Goal: Task Accomplishment & Management: Use online tool/utility

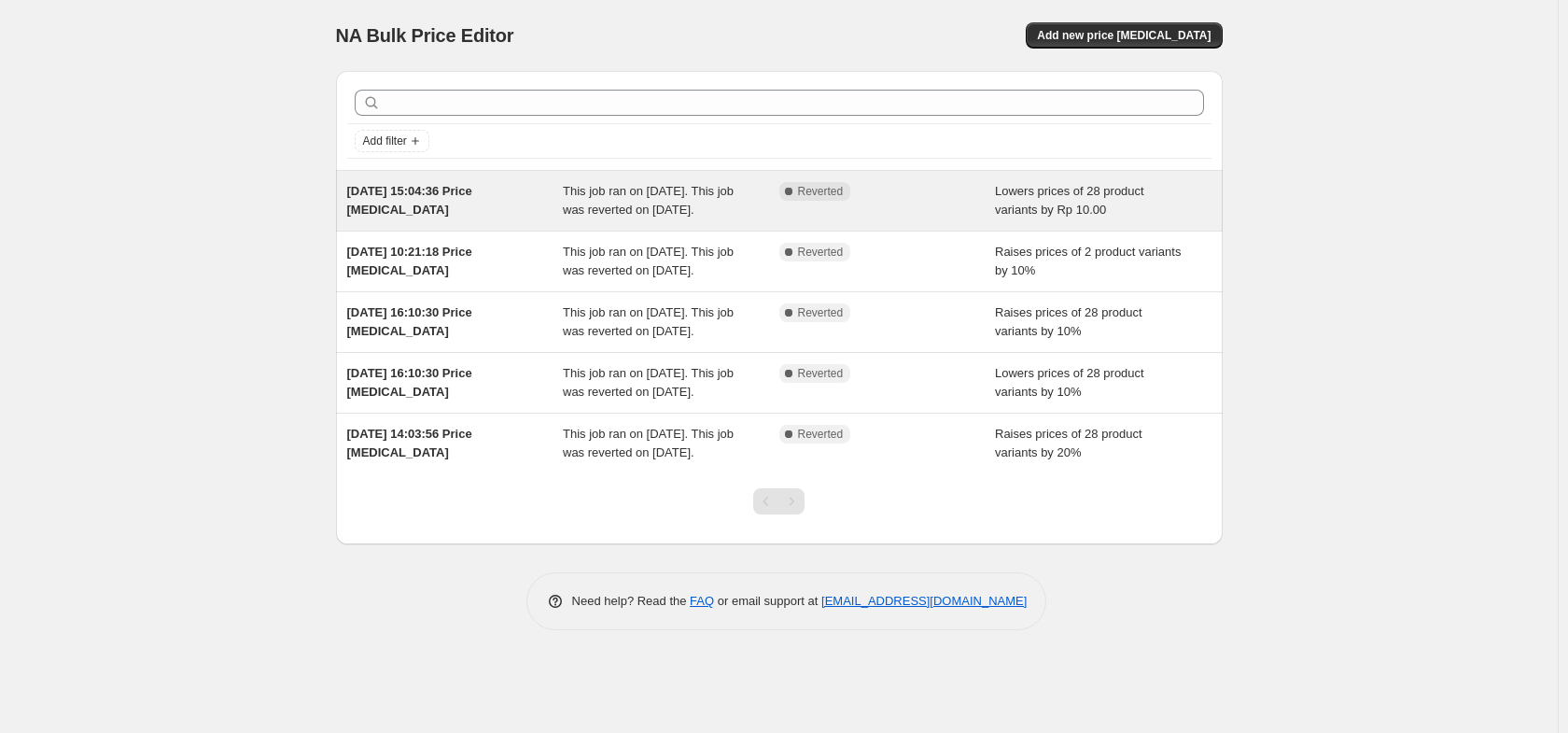
click at [795, 192] on icon at bounding box center [788, 191] width 18 height 18
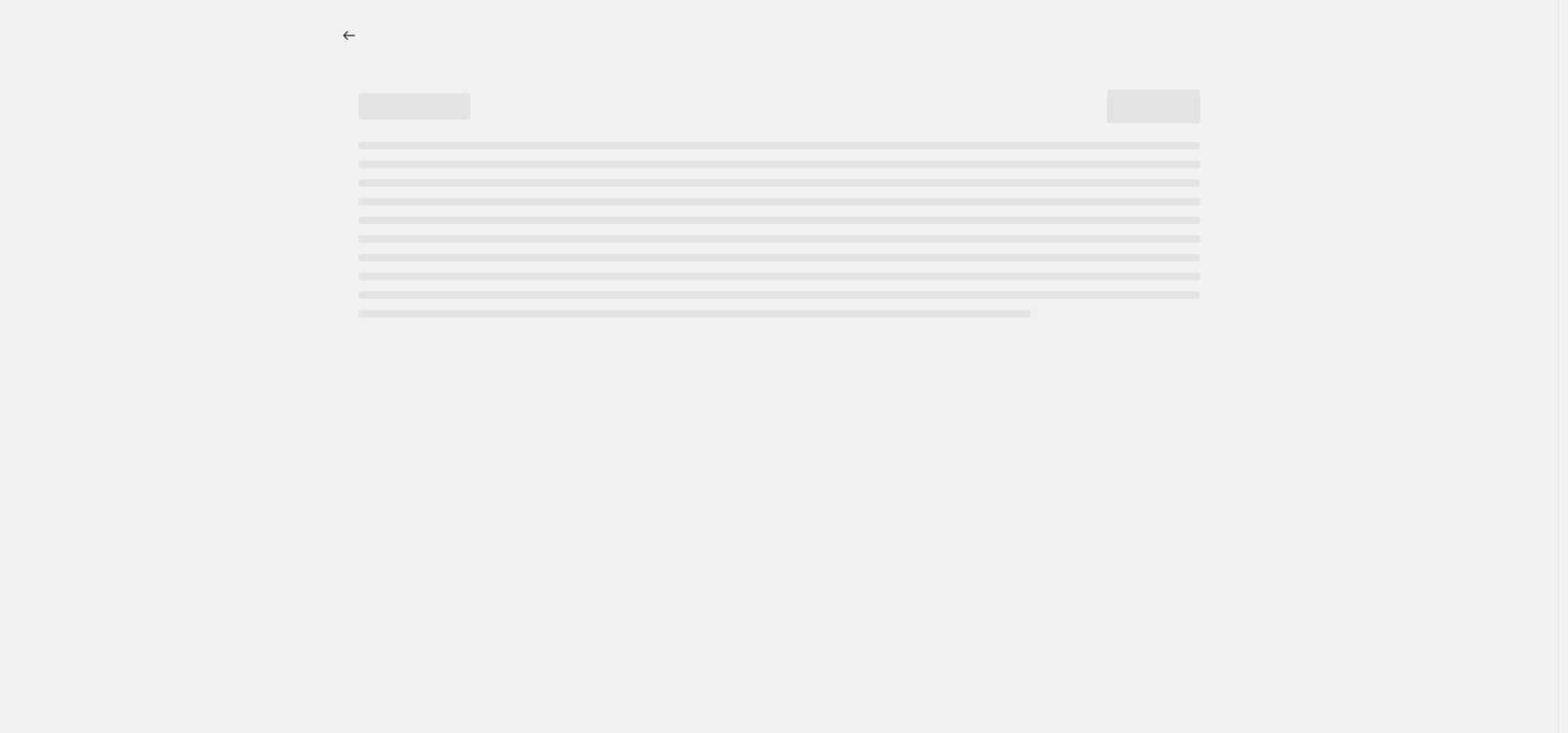
select select "by"
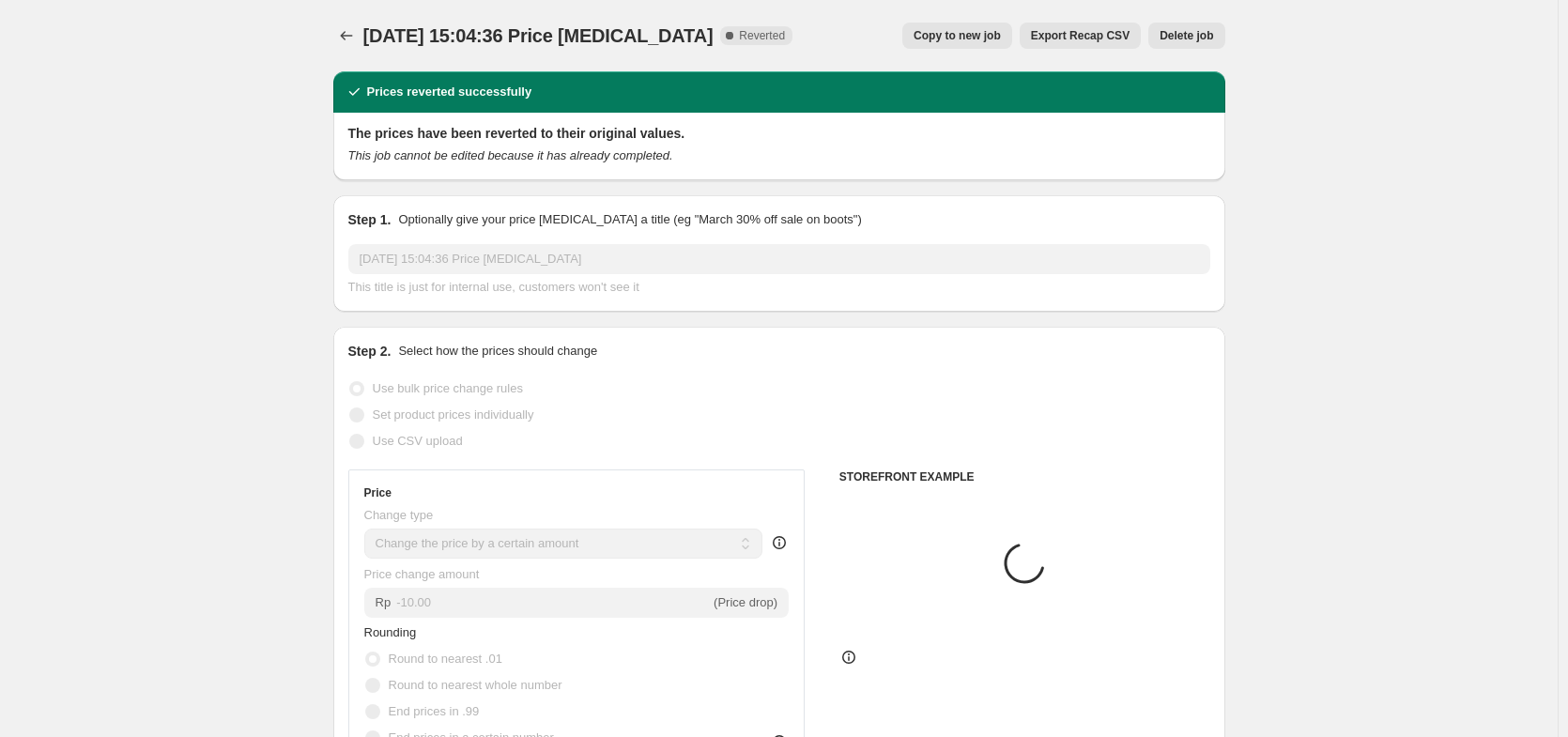
select select "collection"
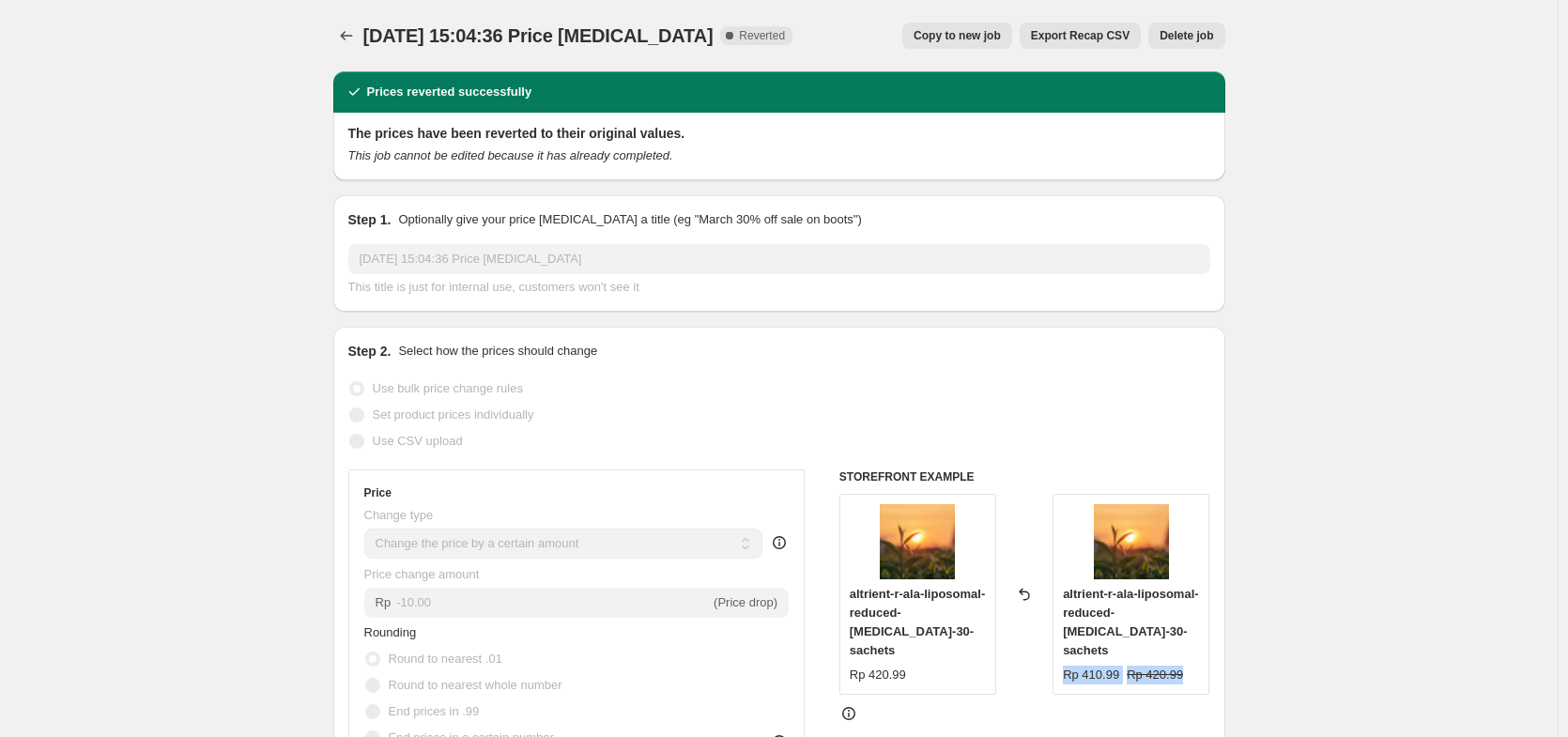
drag, startPoint x: 1065, startPoint y: 655, endPoint x: 1205, endPoint y: 655, distance: 140.0
click at [1205, 655] on div "altrient-r-ala-liposomal-reduced-alpha-lipoic-acid-30-sachets Rp 410.99 Rp 420.…" at bounding box center [1130, 595] width 157 height 201
click at [1043, 652] on div "Reverted back" at bounding box center [1024, 595] width 57 height 201
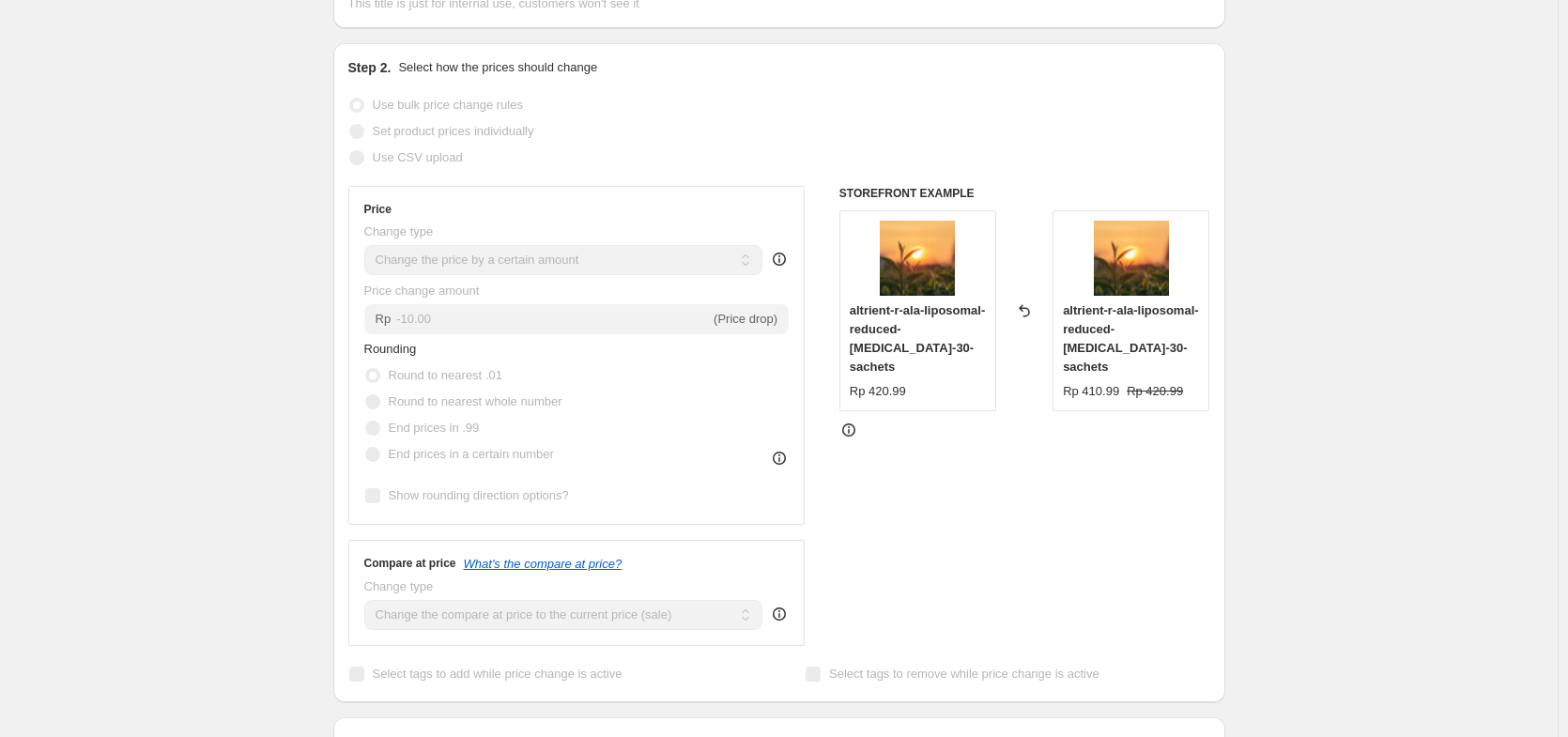
scroll to position [225, 0]
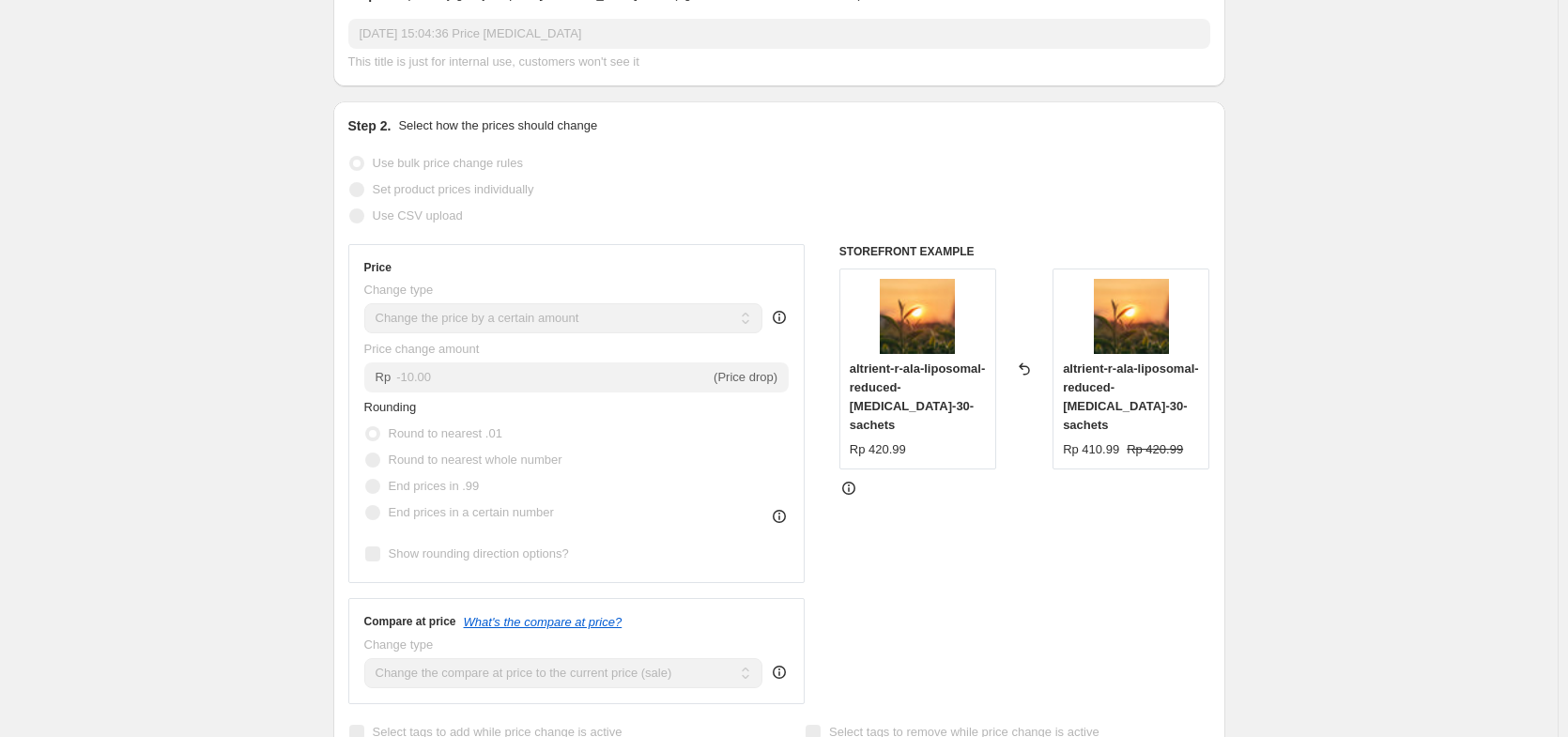
click at [1026, 364] on icon at bounding box center [1023, 368] width 19 height 19
drag, startPoint x: 833, startPoint y: 255, endPoint x: 1151, endPoint y: 247, distance: 318.1
click at [1151, 247] on div "Price Change type Change the price to a certain amount Change the price by a ce…" at bounding box center [779, 474] width 861 height 460
click at [984, 232] on div "Step 2. Select how the prices should change Use bulk price change rules Set pro…" at bounding box center [779, 430] width 861 height 629
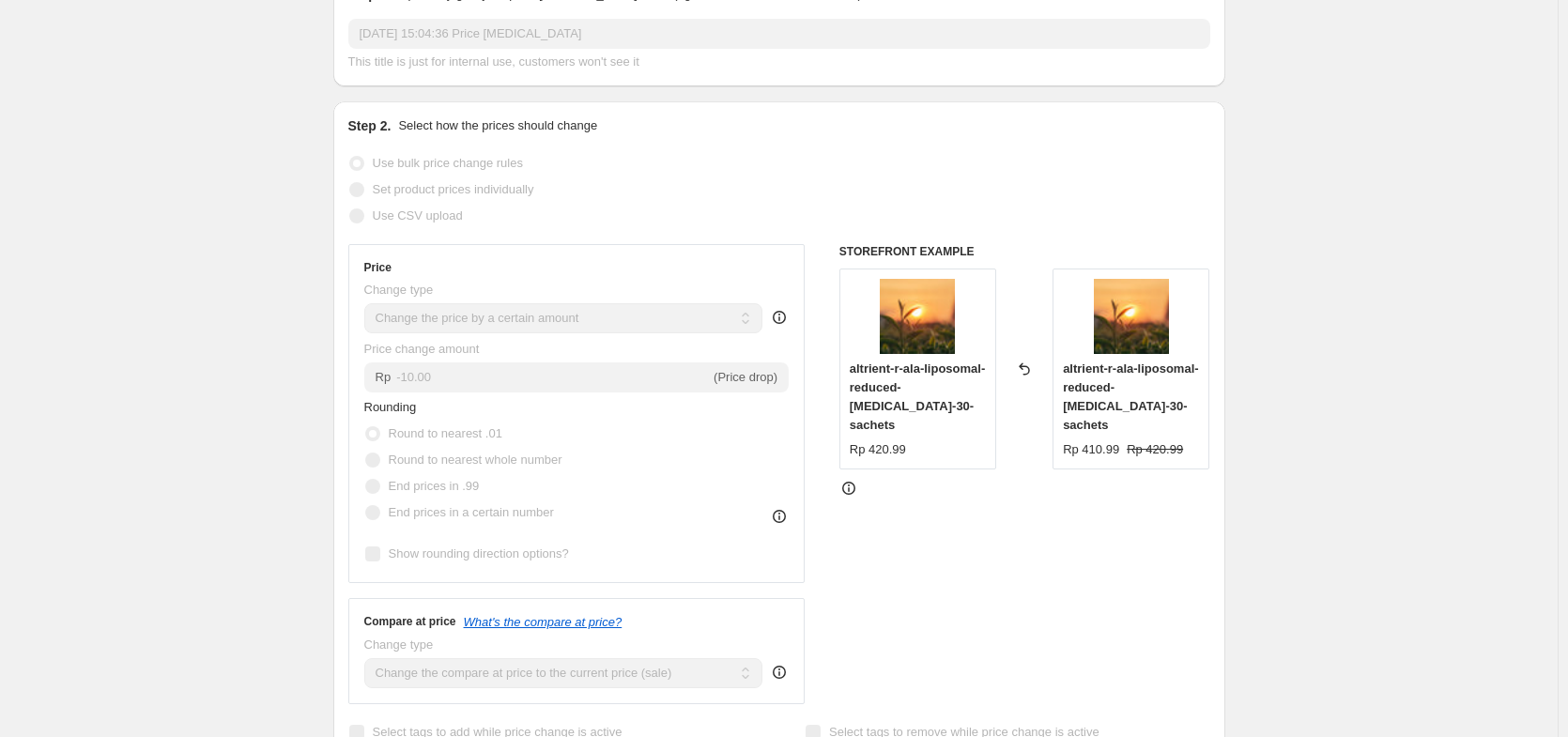
click at [991, 239] on div "Step 2. Select how the prices should change Use bulk price change rules Set pro…" at bounding box center [779, 430] width 861 height 629
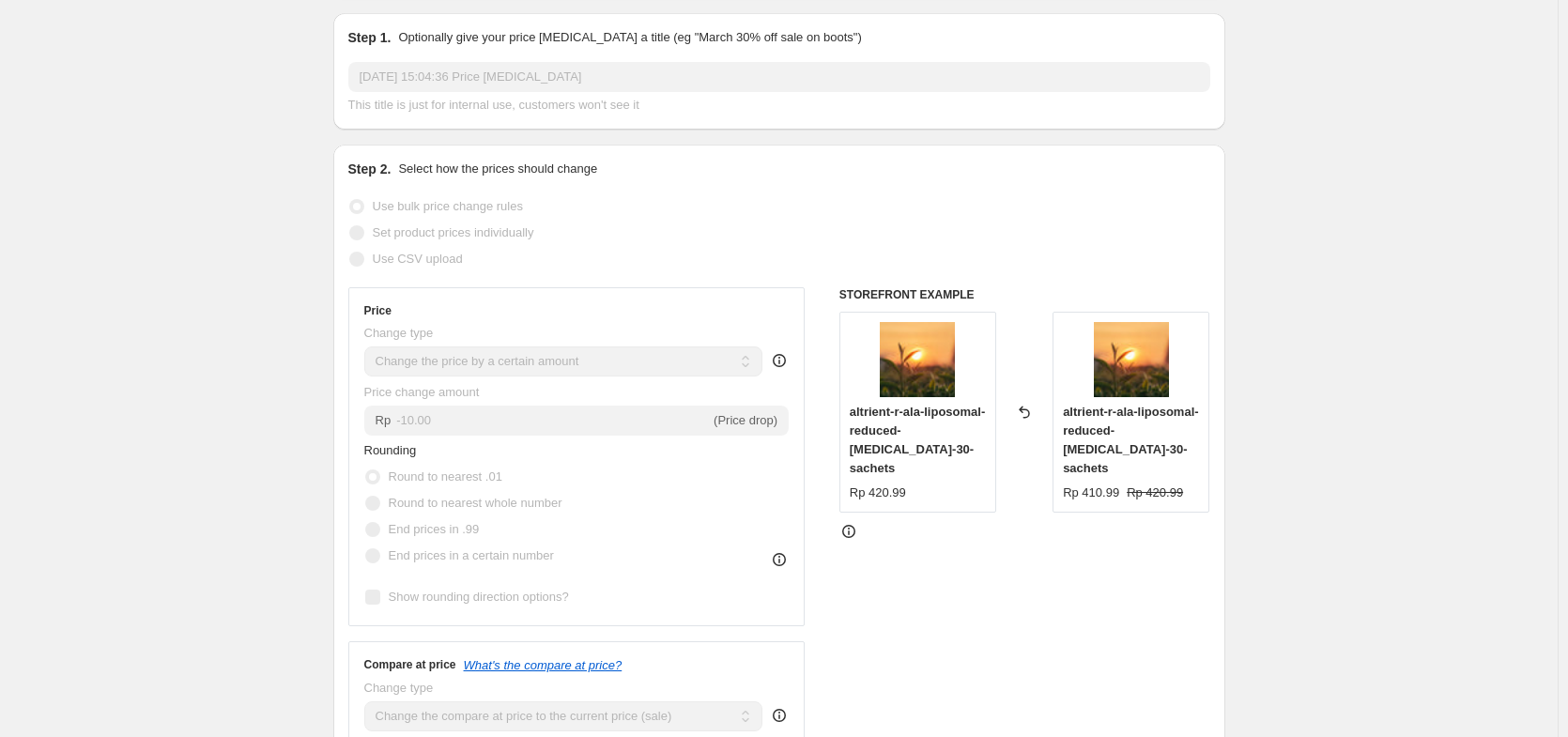
scroll to position [0, 0]
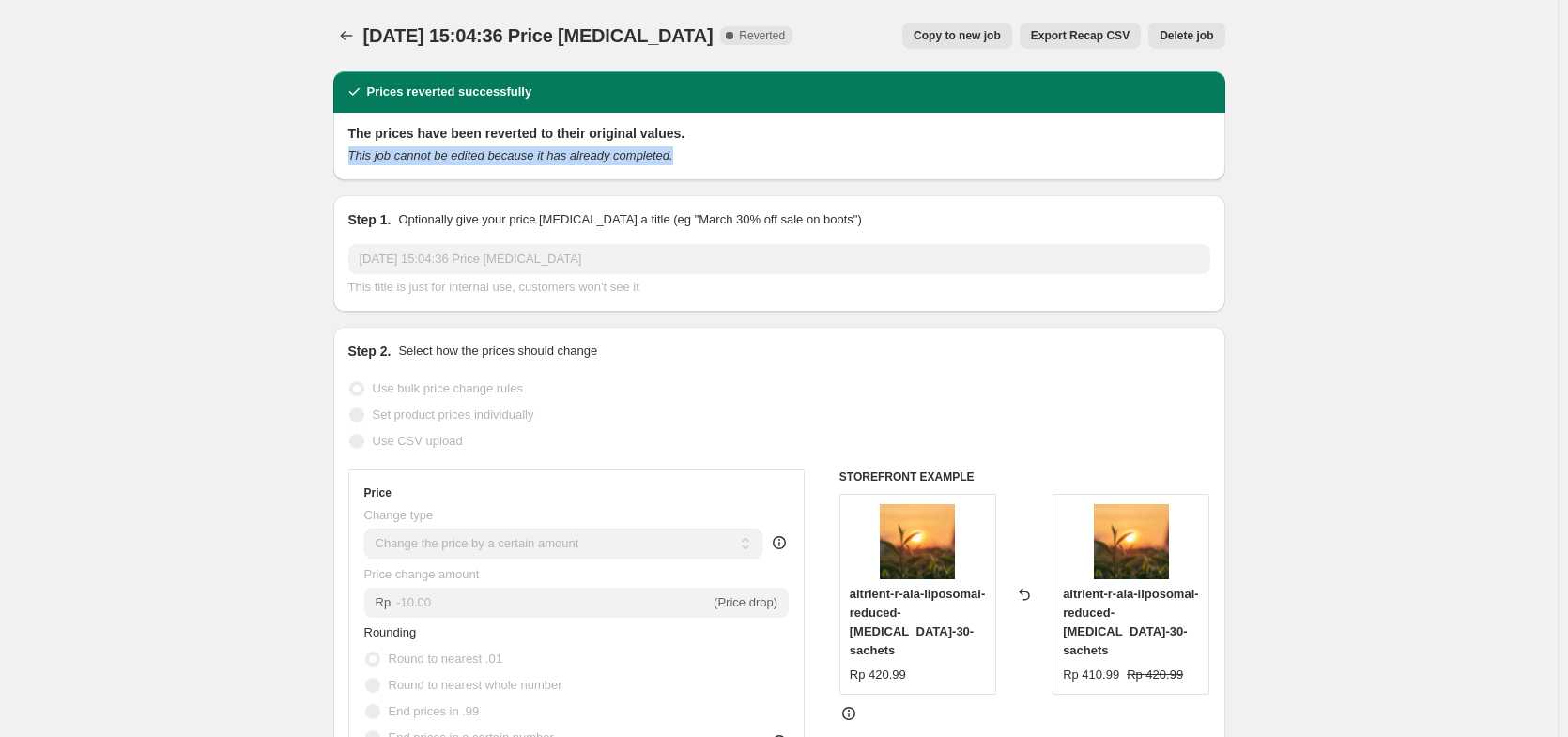
click at [698, 167] on div "The prices have been reverted to their original values. This job cannot be edit…" at bounding box center [779, 146] width 892 height 67
click at [684, 153] on div "This job cannot be edited because it has already completed." at bounding box center [779, 155] width 861 height 19
click at [673, 160] on icon "This job cannot be edited because it has already completed." at bounding box center [510, 155] width 325 height 14
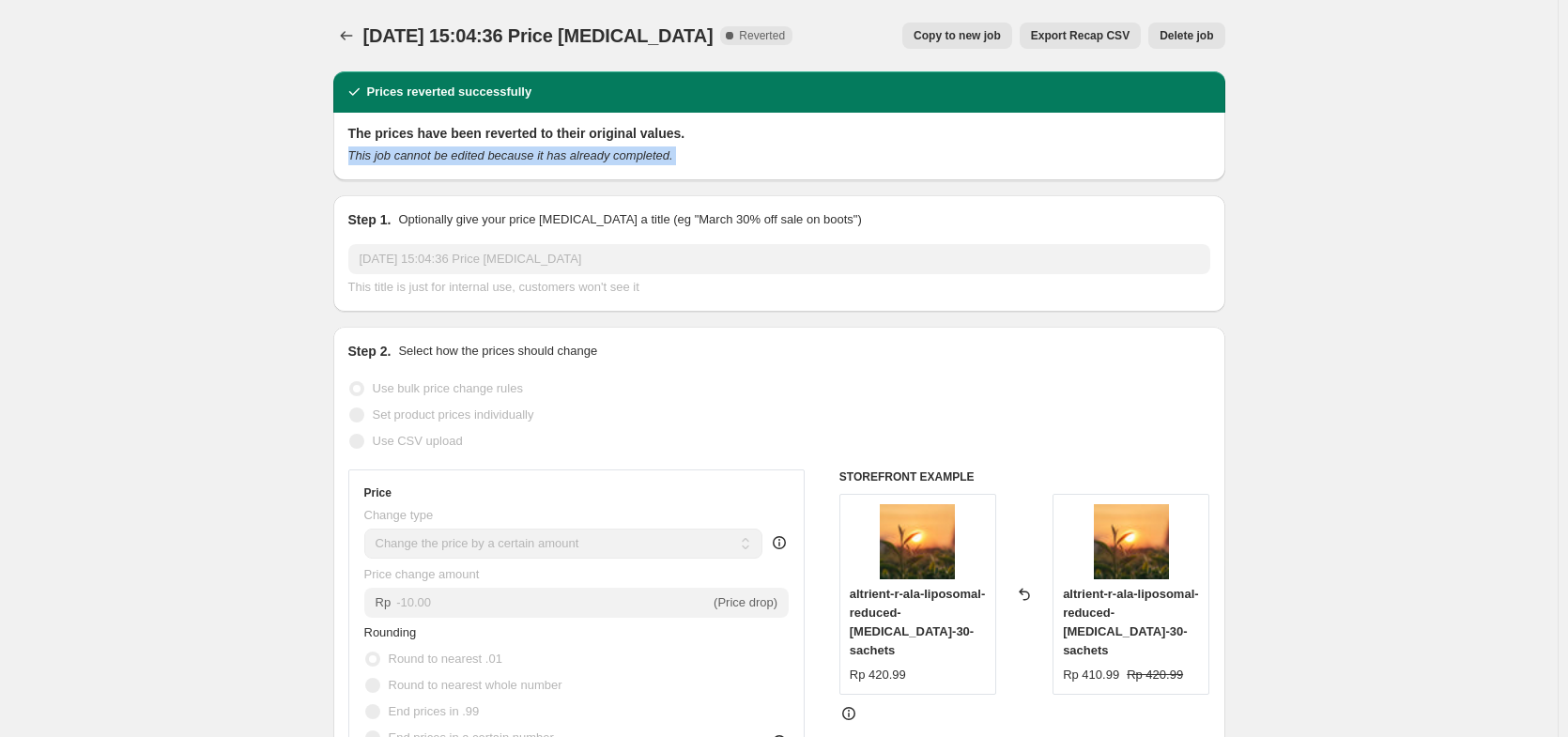
click at [673, 160] on icon "This job cannot be edited because it has already completed." at bounding box center [510, 155] width 325 height 14
click at [733, 143] on div "The prices have been reverted to their original values. This job cannot be edit…" at bounding box center [779, 144] width 861 height 41
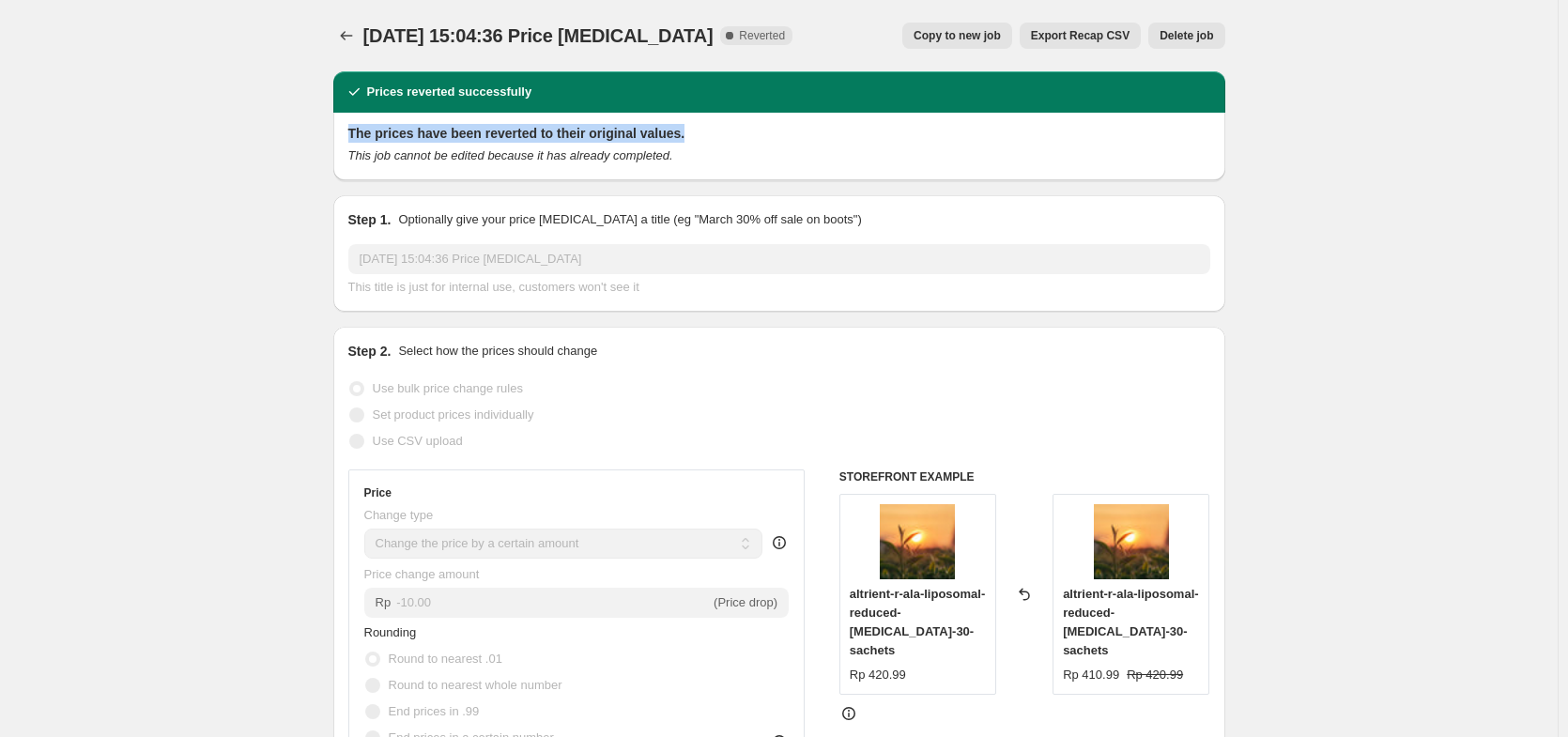
drag, startPoint x: 664, startPoint y: 136, endPoint x: 348, endPoint y: 137, distance: 316.0
click at [348, 137] on div "The prices have been reverted to their original values. This job cannot be edit…" at bounding box center [779, 146] width 892 height 67
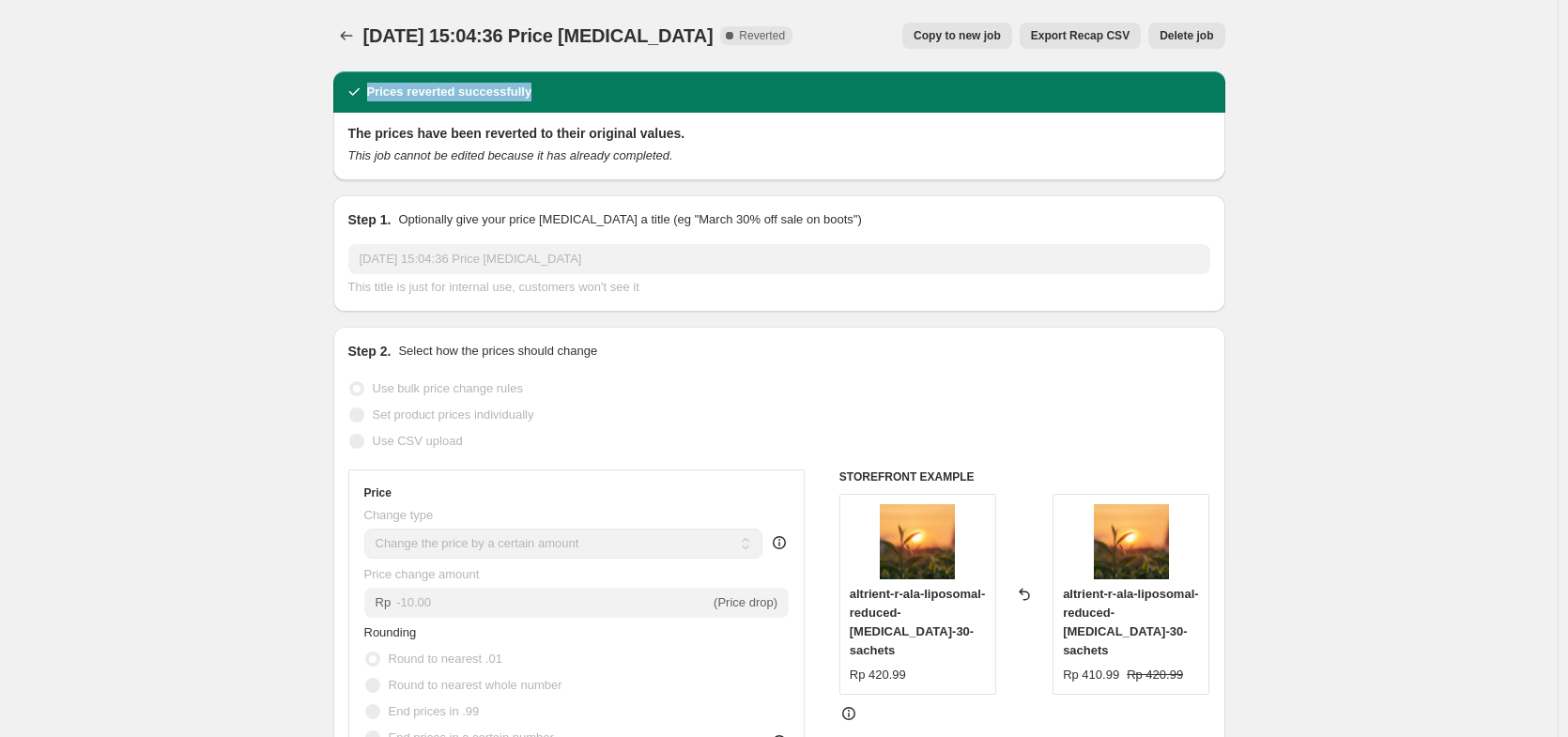
drag, startPoint x: 347, startPoint y: 86, endPoint x: 669, endPoint y: 97, distance: 322.2
click at [669, 97] on div "Prices reverted successfully" at bounding box center [779, 92] width 892 height 41
click at [549, 81] on div "Prices reverted successfully" at bounding box center [779, 92] width 892 height 41
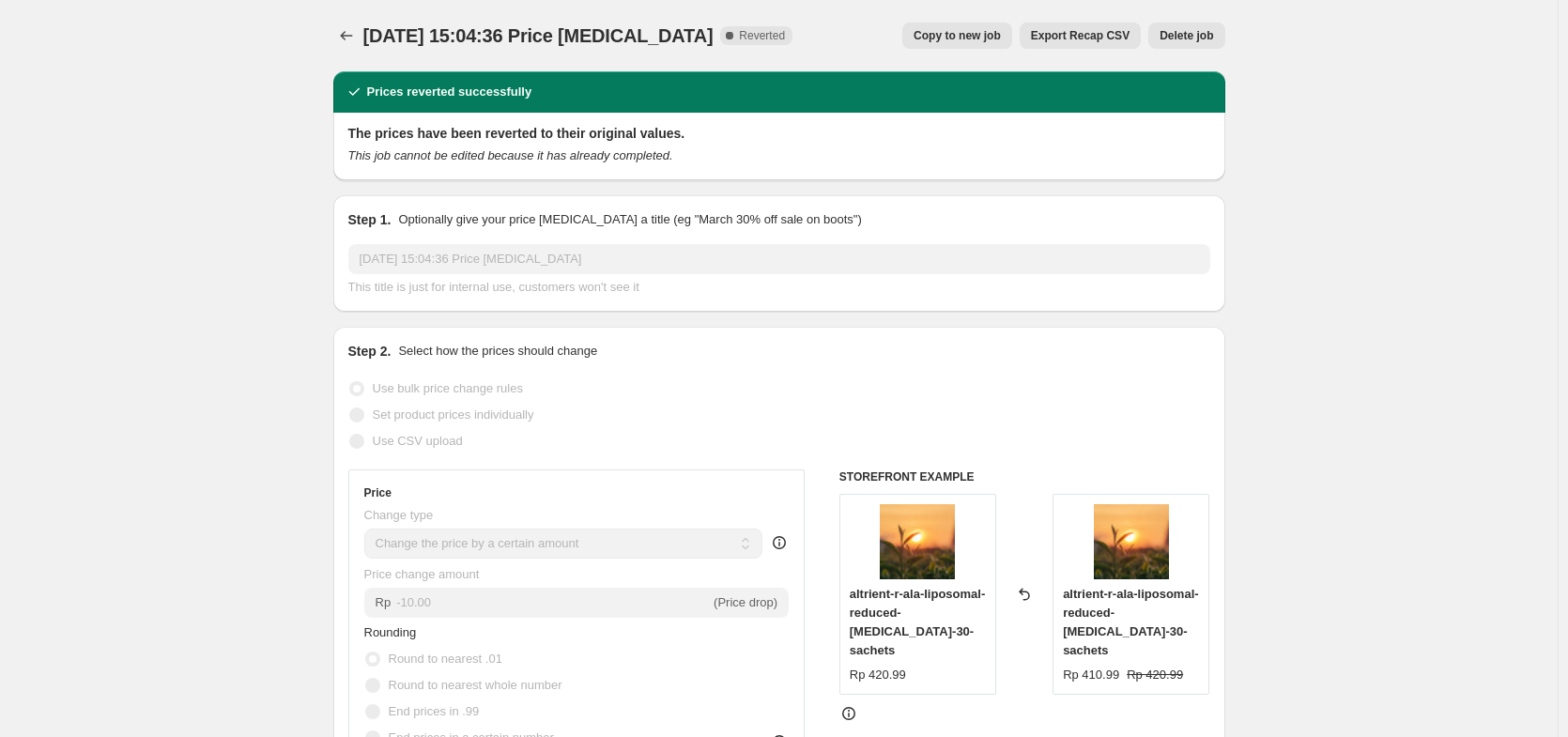
click at [340, 44] on button "Price change jobs" at bounding box center [346, 35] width 26 height 26
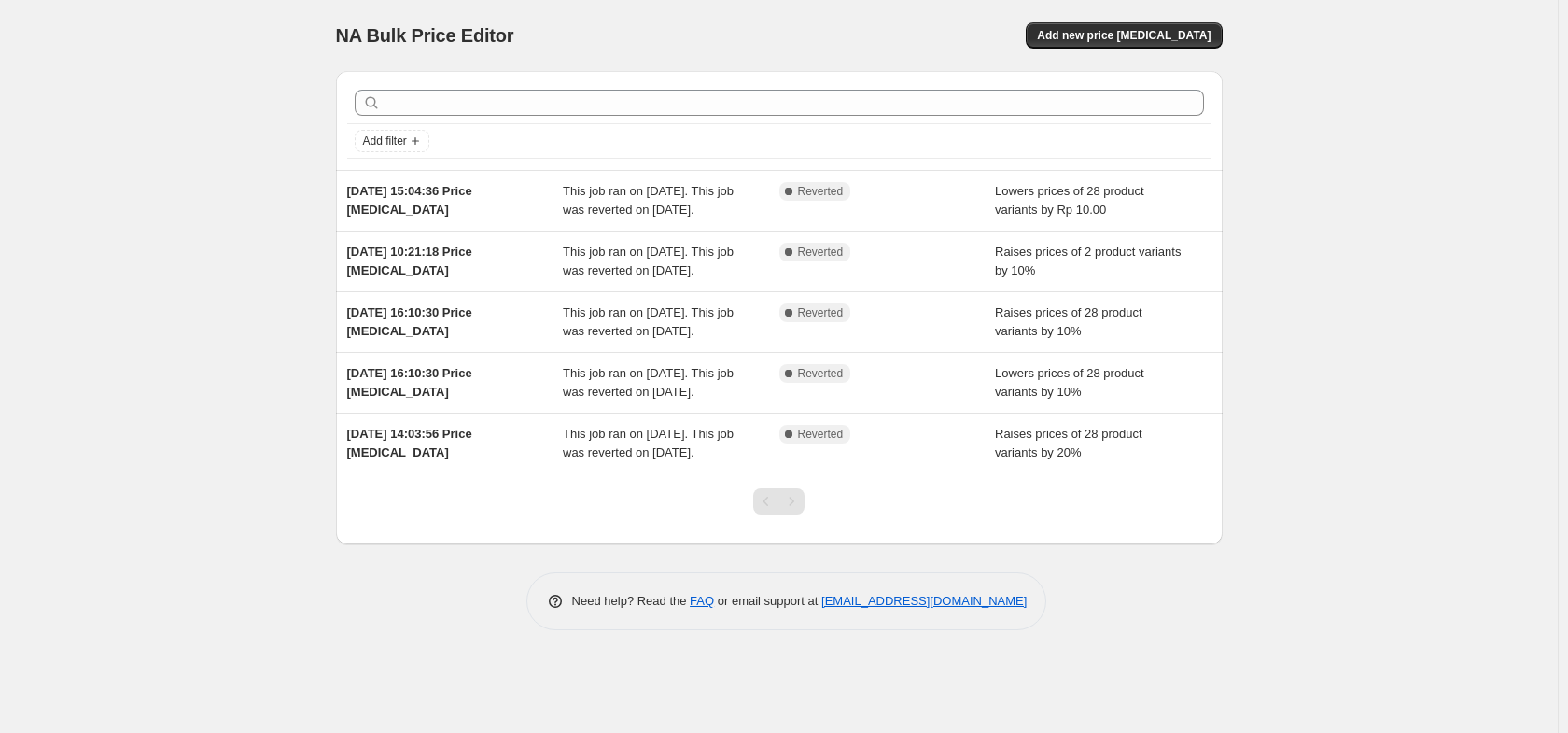
click at [126, 194] on div "NA Bulk Price Editor. This page is ready NA Bulk Price Editor Add new price cha…" at bounding box center [779, 366] width 1558 height 733
click at [1156, 35] on span "Add new price change job" at bounding box center [1123, 35] width 173 height 15
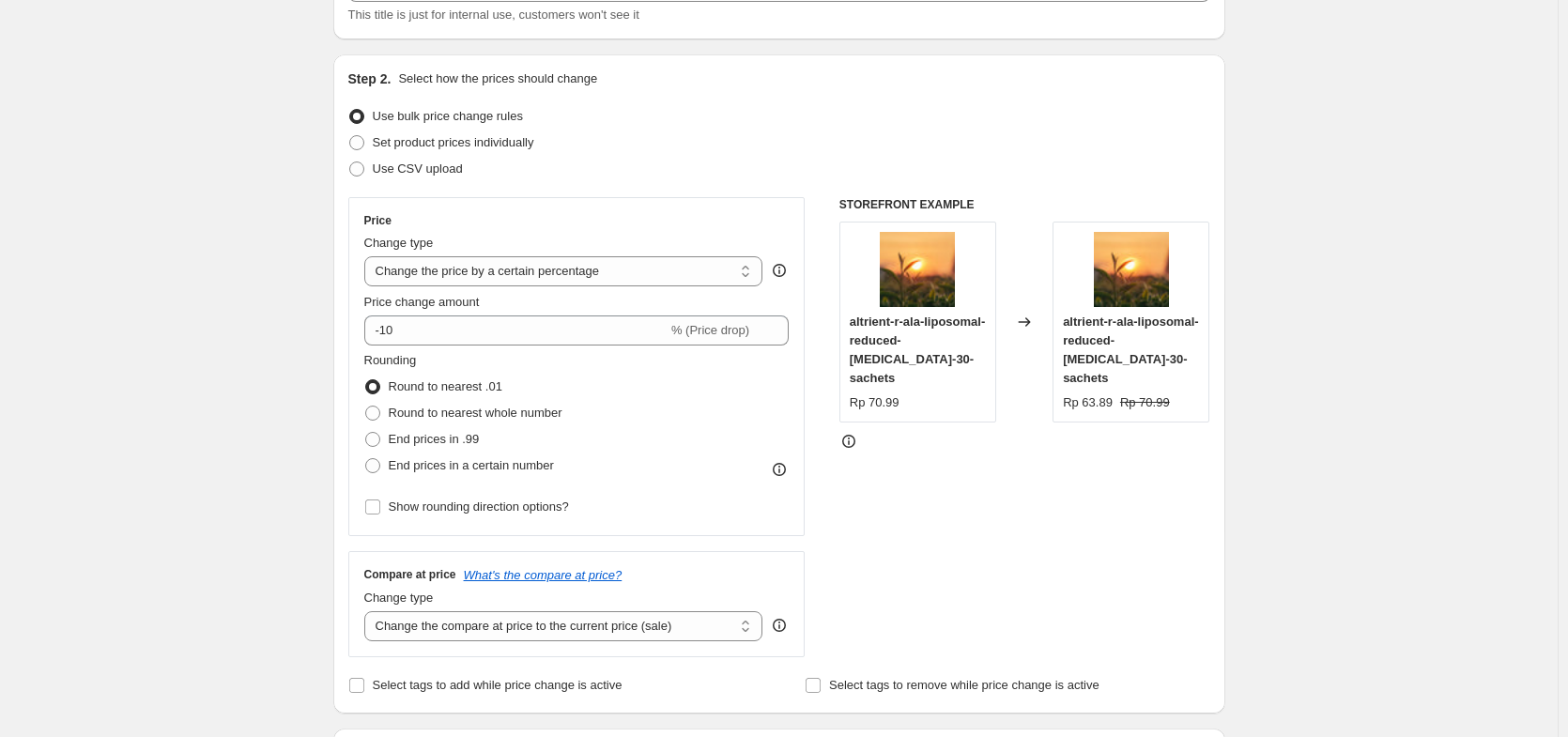
scroll to position [113, 0]
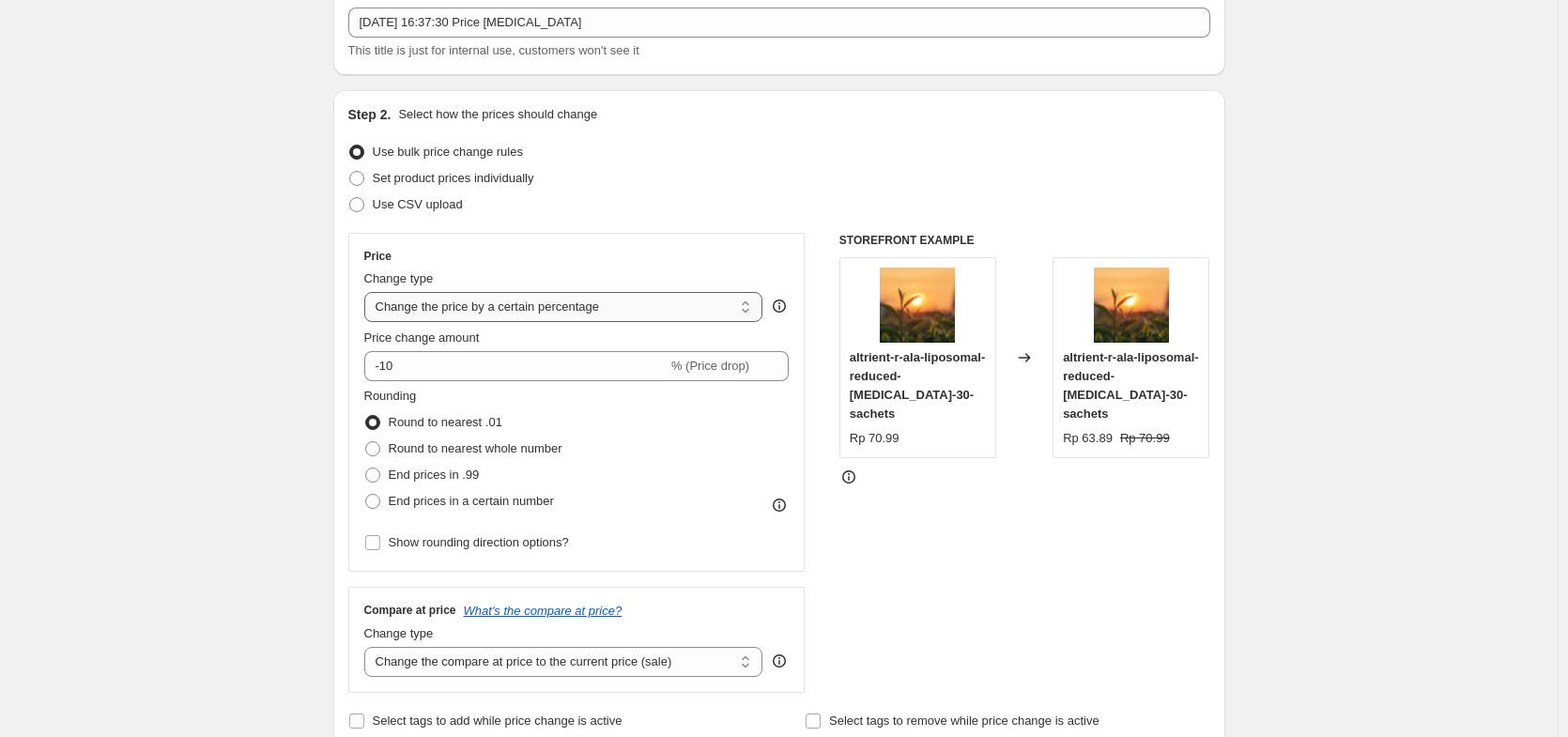
click at [410, 303] on select "Change the price to a certain amount Change the price by a certain amount Chang…" at bounding box center [563, 307] width 399 height 30
select select "to"
click at [368, 292] on select "Change the price to a certain amount Change the price by a certain amount Chang…" at bounding box center [563, 307] width 399 height 30
type input "80.00"
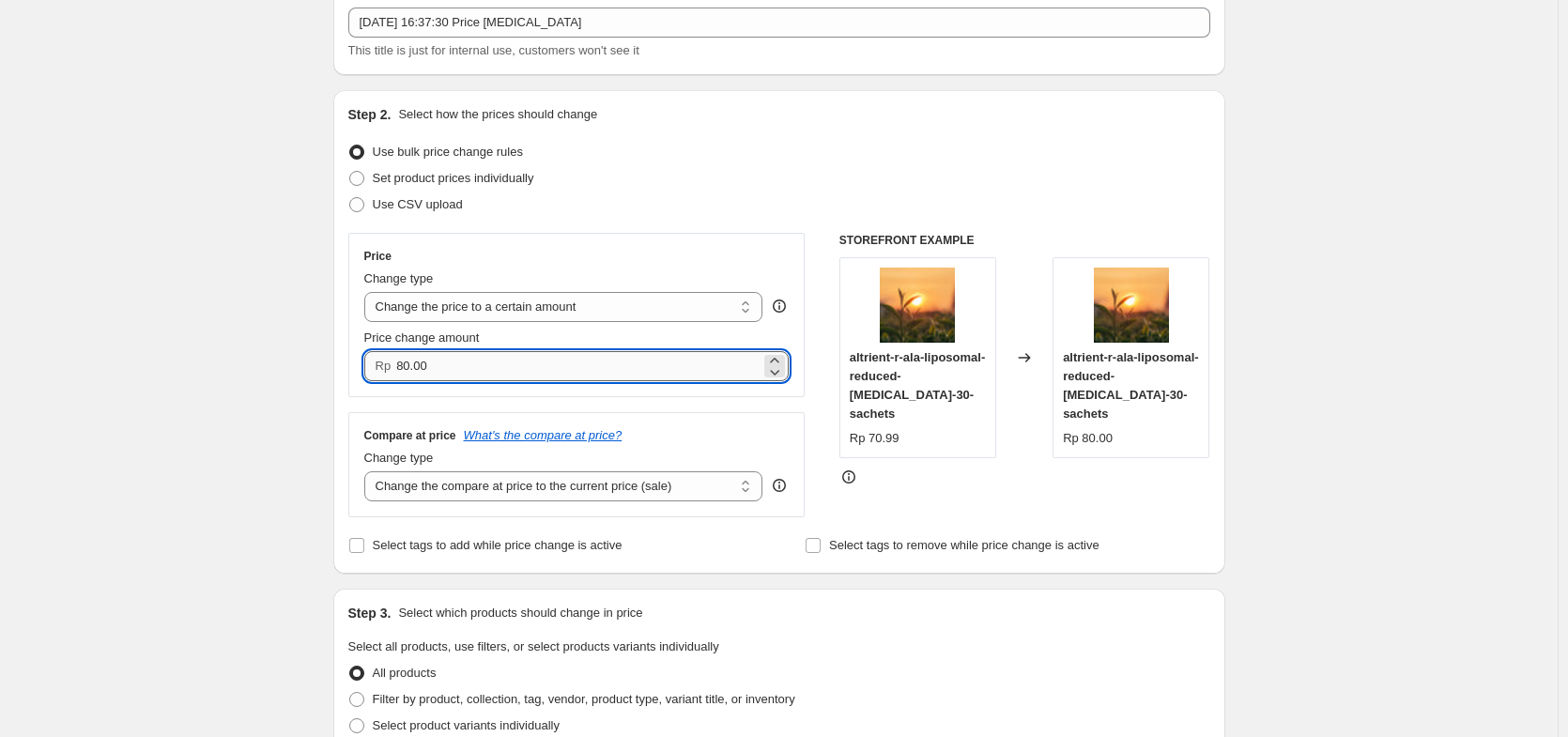
click at [467, 370] on input "80.00" at bounding box center [579, 366] width 364 height 30
click at [398, 366] on div "Rp 80.00" at bounding box center [577, 366] width 425 height 30
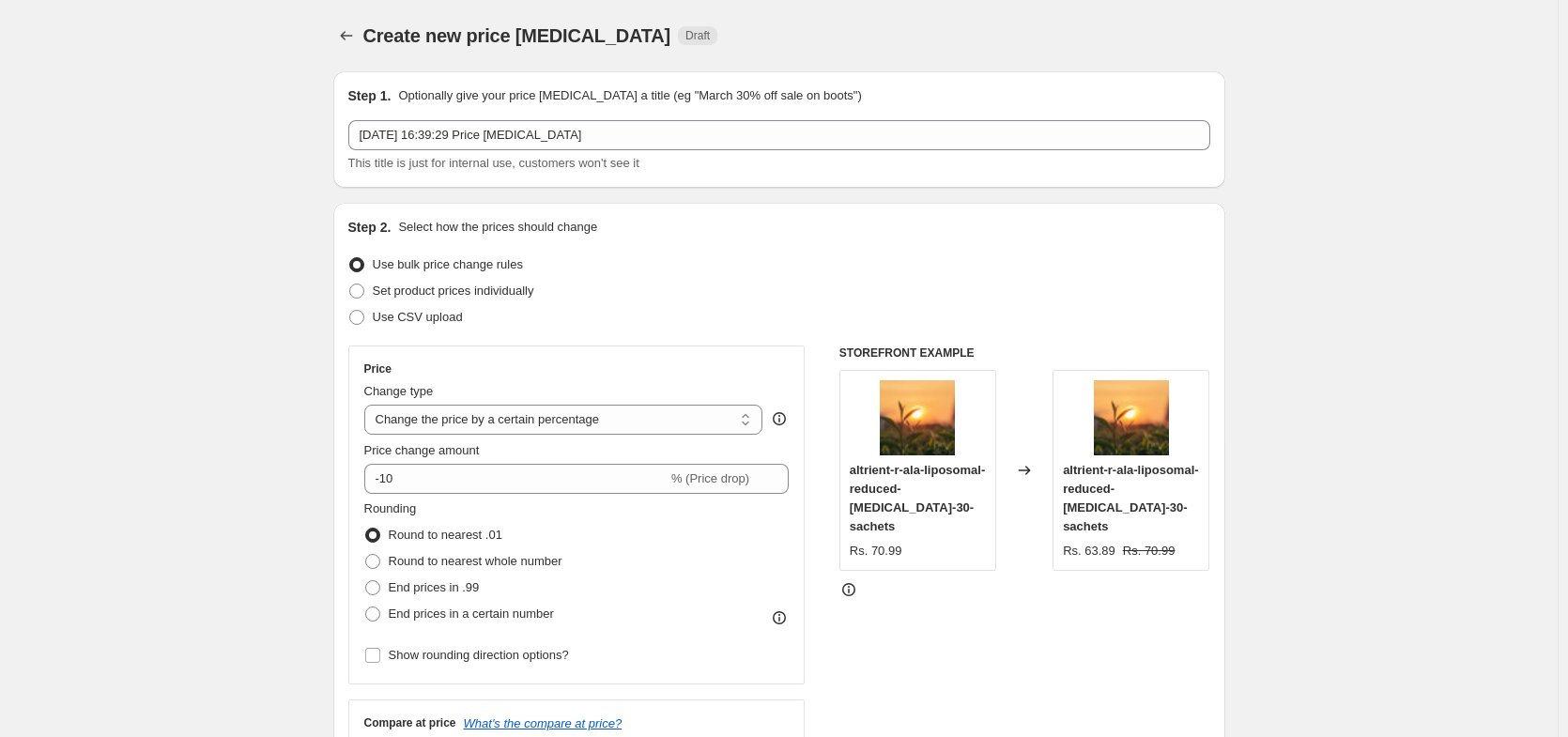
click at [1100, 581] on div "STOREFRONT EXAMPLE altrient-r-ala-liposomal-reduced-alpha-lipoic-acid-30-sachet…" at bounding box center [1024, 576] width 371 height 460
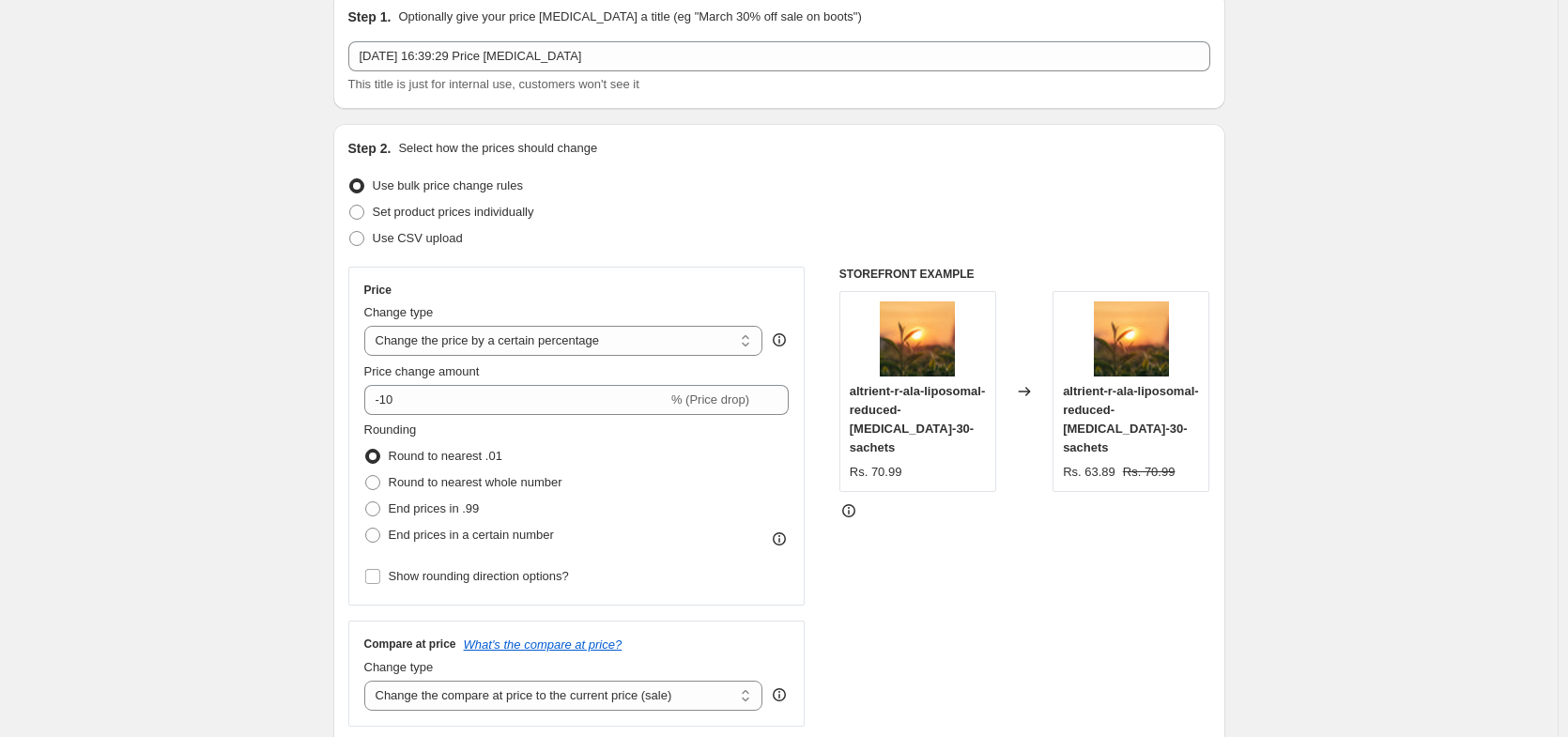
scroll to position [113, 0]
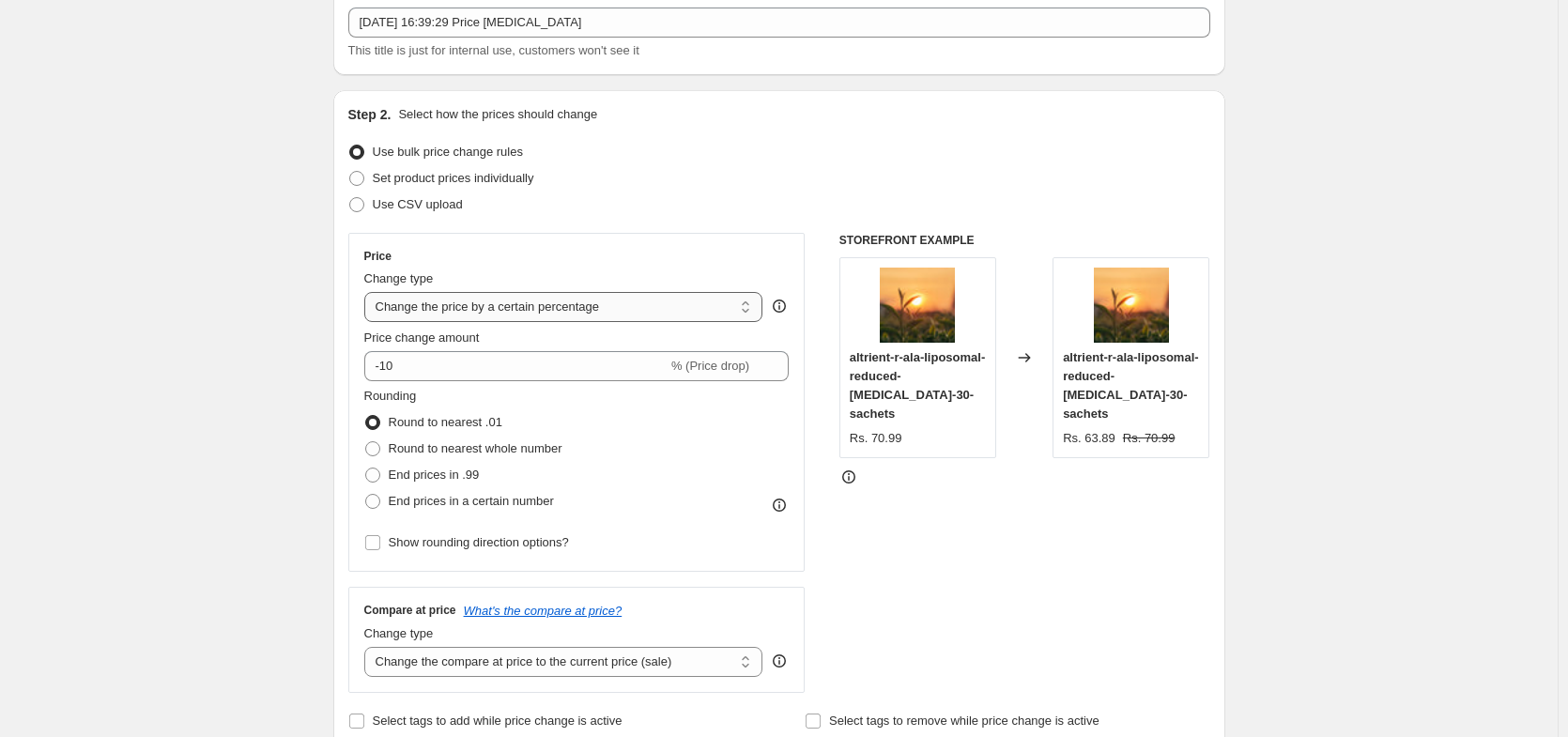
select select "to"
click at [368, 292] on select "Change the price to a certain amount Change the price by a certain amount Chang…" at bounding box center [563, 307] width 399 height 30
type input "80.00"
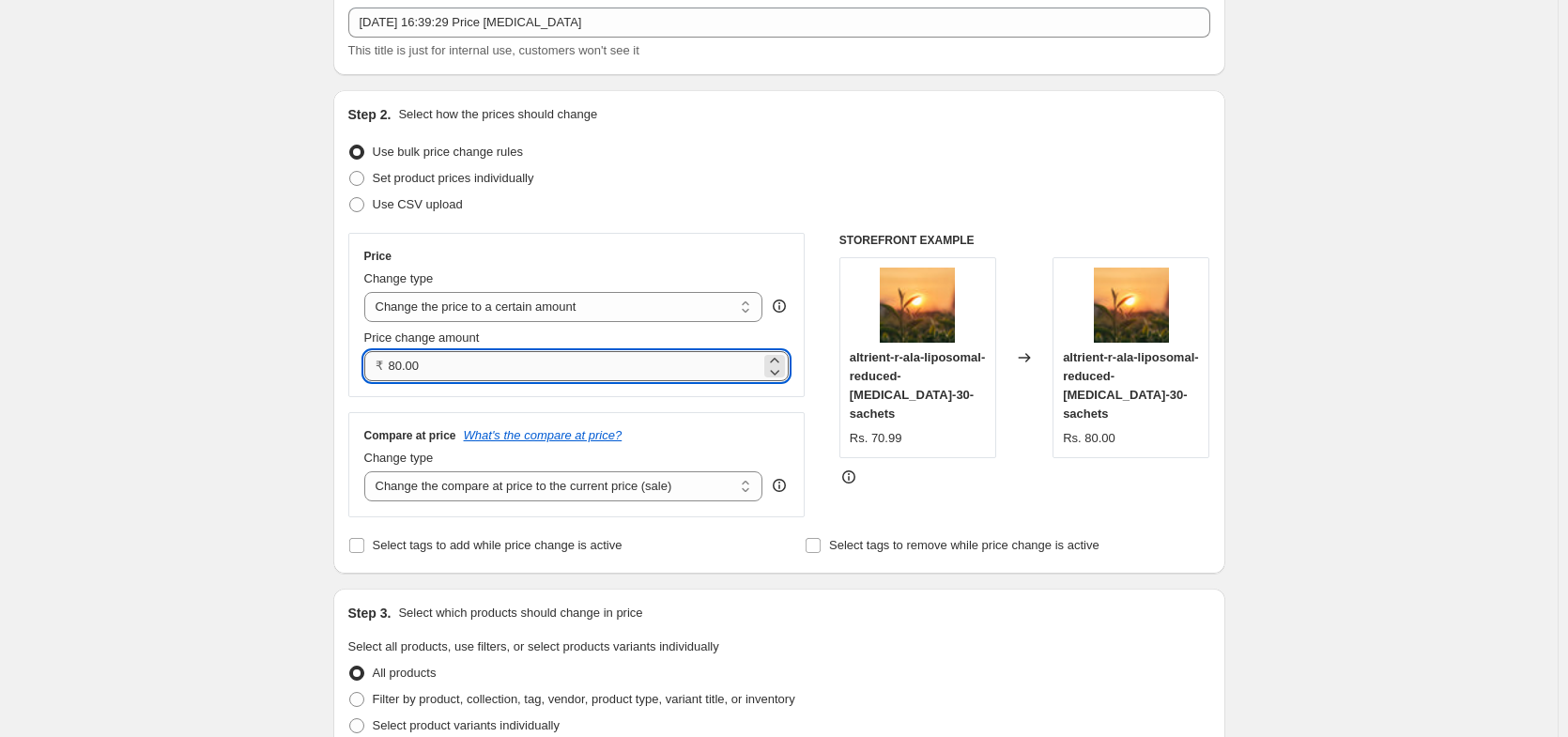
click at [533, 351] on input "80.00" at bounding box center [575, 366] width 372 height 30
click at [531, 359] on input "80.00" at bounding box center [575, 366] width 372 height 30
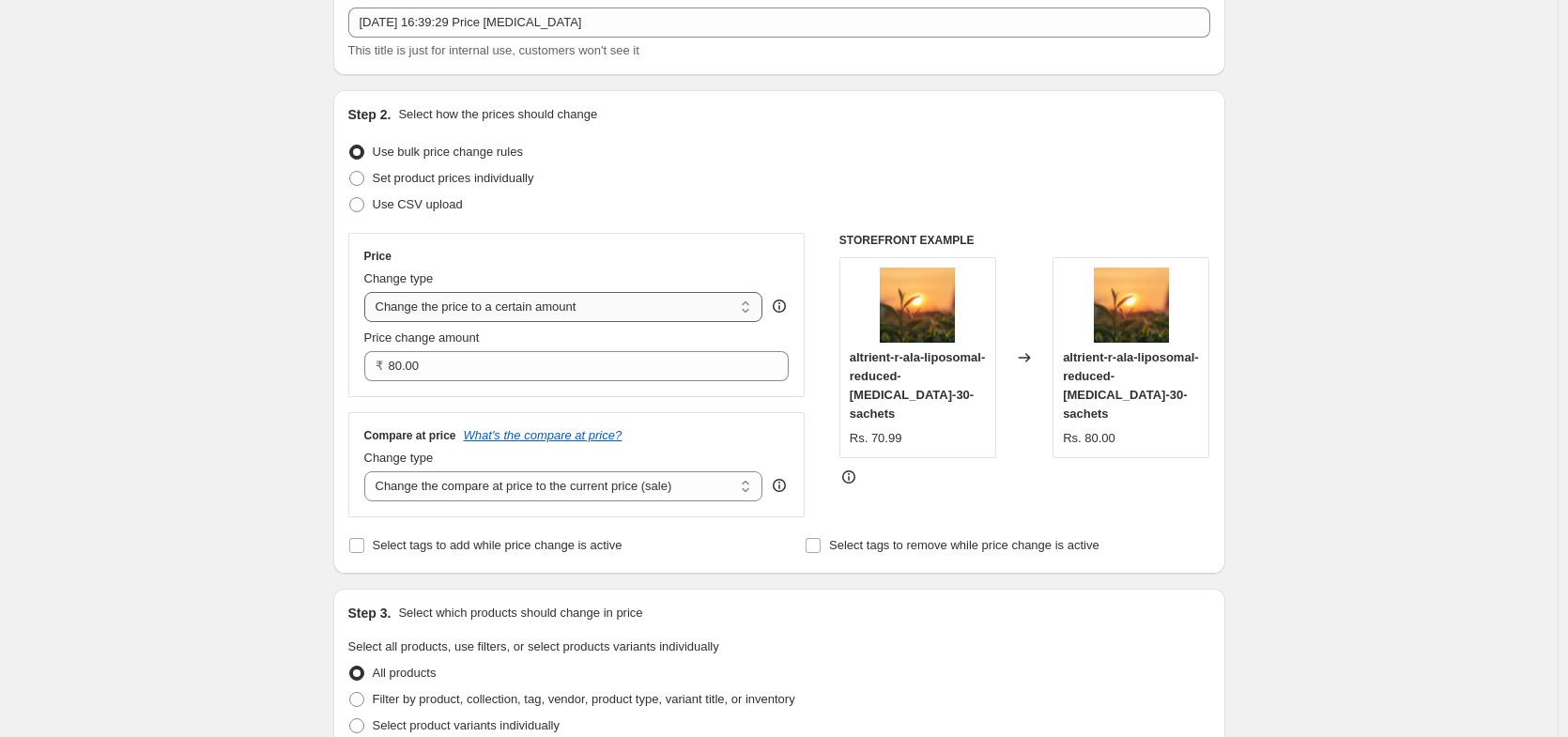
select select "by"
click at [368, 292] on select "Change the price to a certain amount Change the price by a certain amount Chang…" at bounding box center [563, 307] width 399 height 30
type input "-10.00"
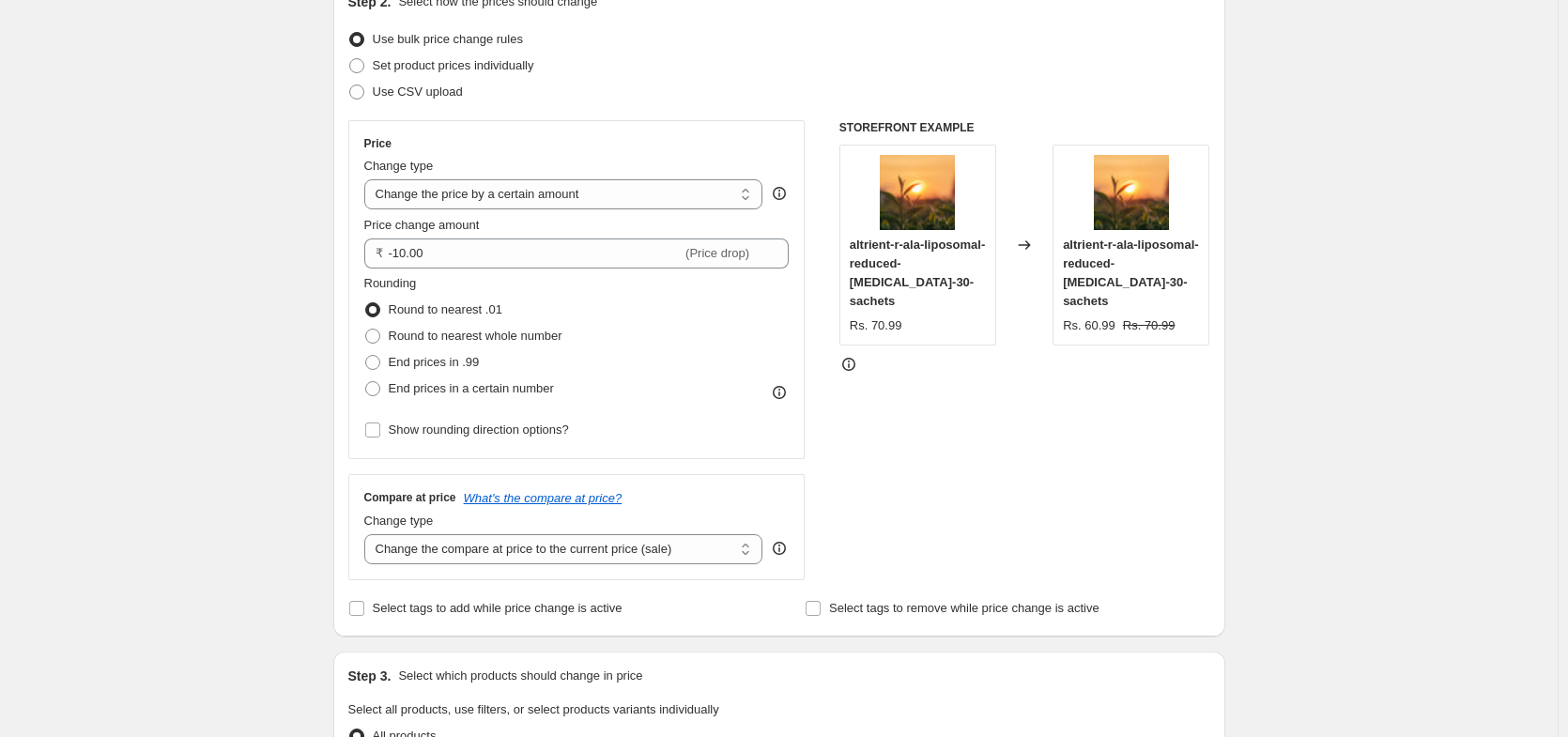
scroll to position [338, 0]
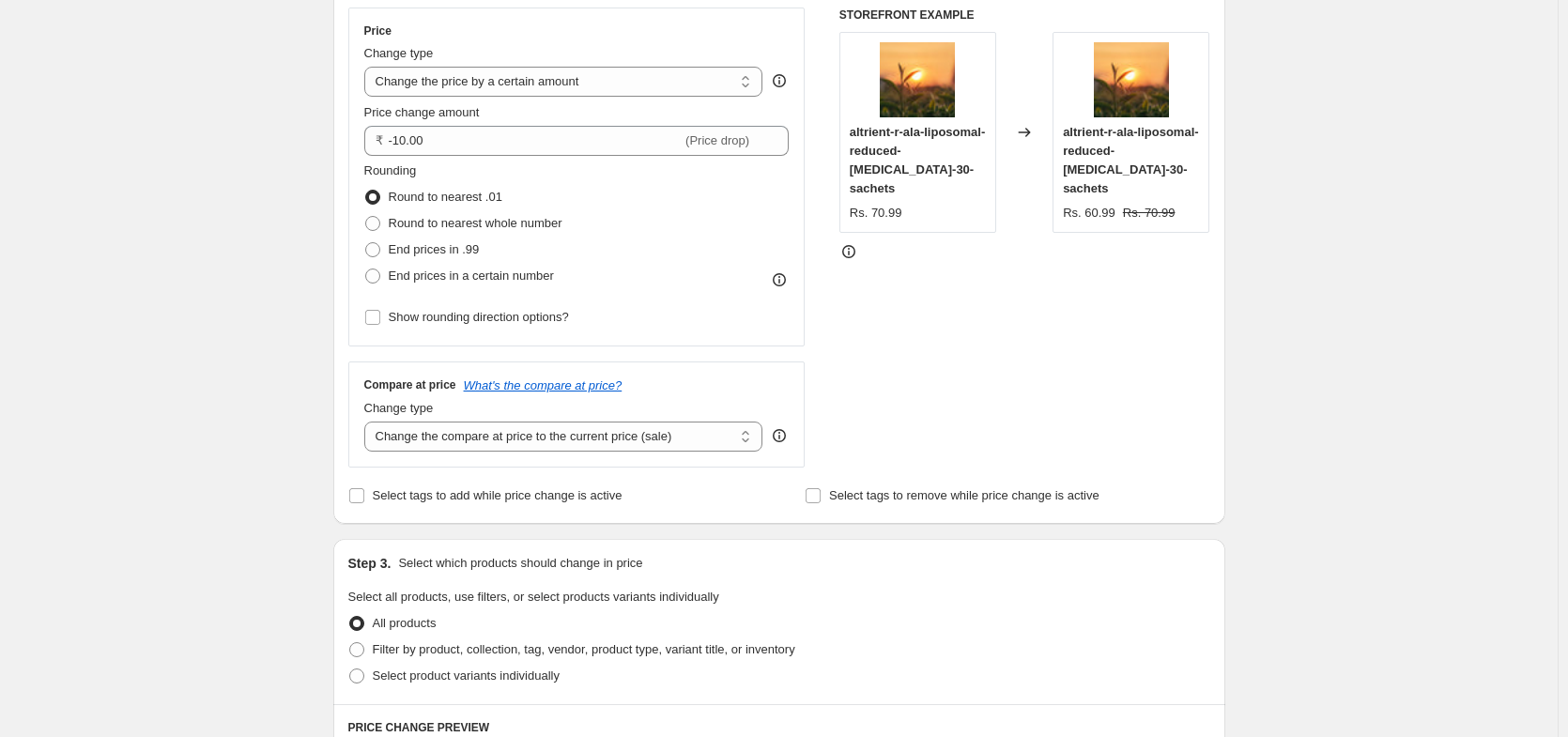
drag, startPoint x: 522, startPoint y: 437, endPoint x: 288, endPoint y: 398, distance: 237.2
click at [288, 398] on div "Create new price change job. This page is ready Create new price change job Dra…" at bounding box center [779, 603] width 1557 height 1883
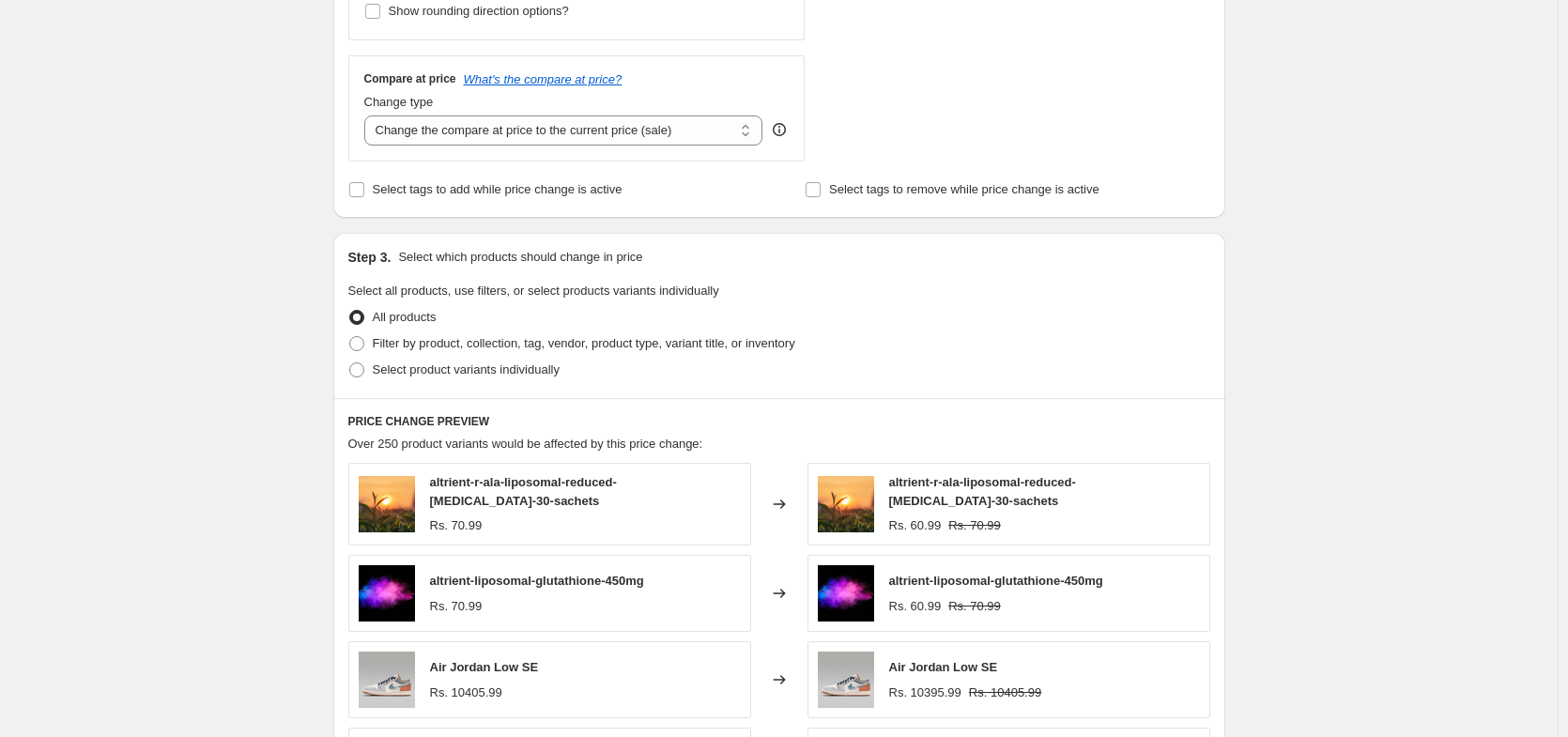
scroll to position [677, 0]
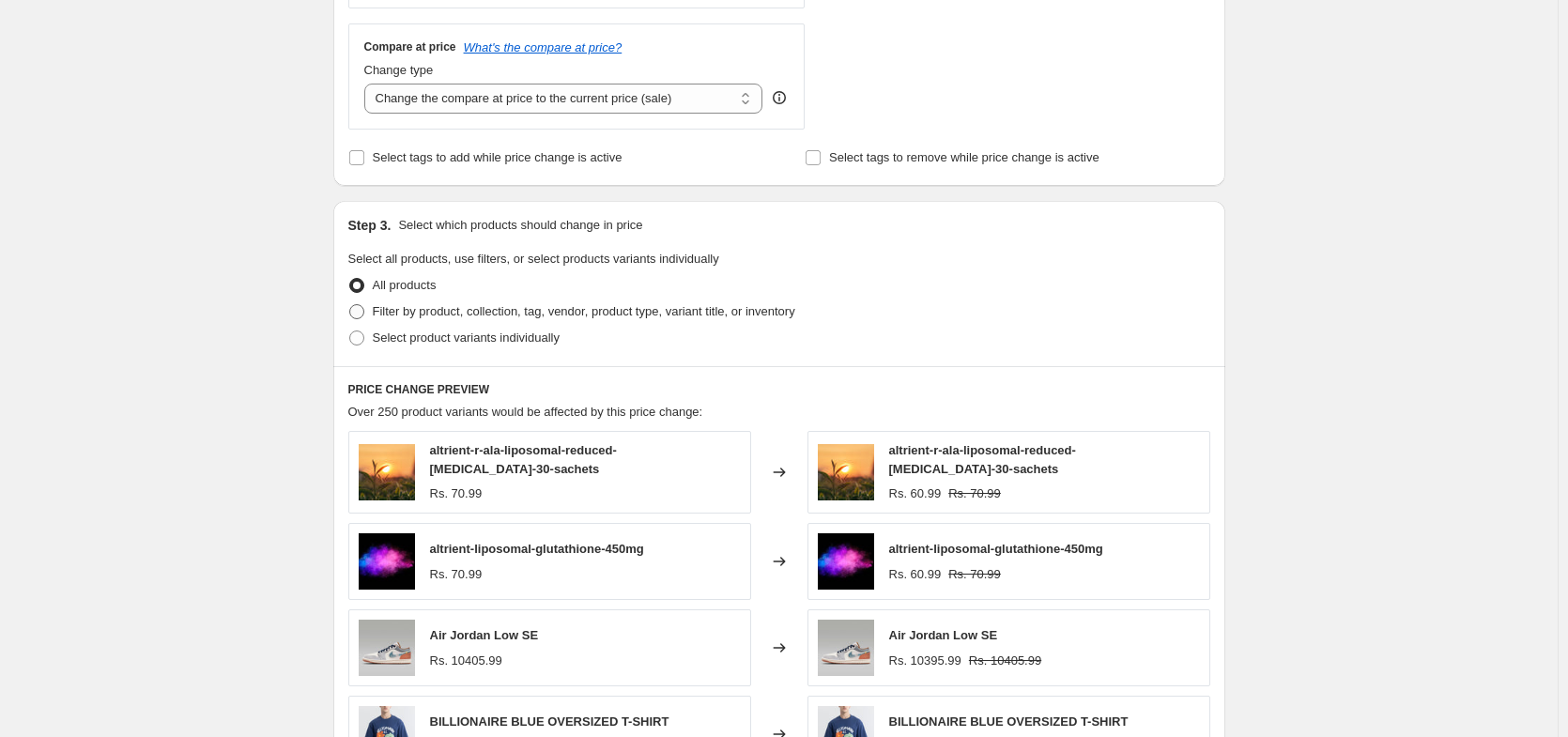
click at [363, 308] on span at bounding box center [356, 311] width 15 height 15
click at [350, 305] on input "Filter by product, collection, tag, vendor, product type, variant title, or inv…" at bounding box center [349, 304] width 1 height 1
radio input "true"
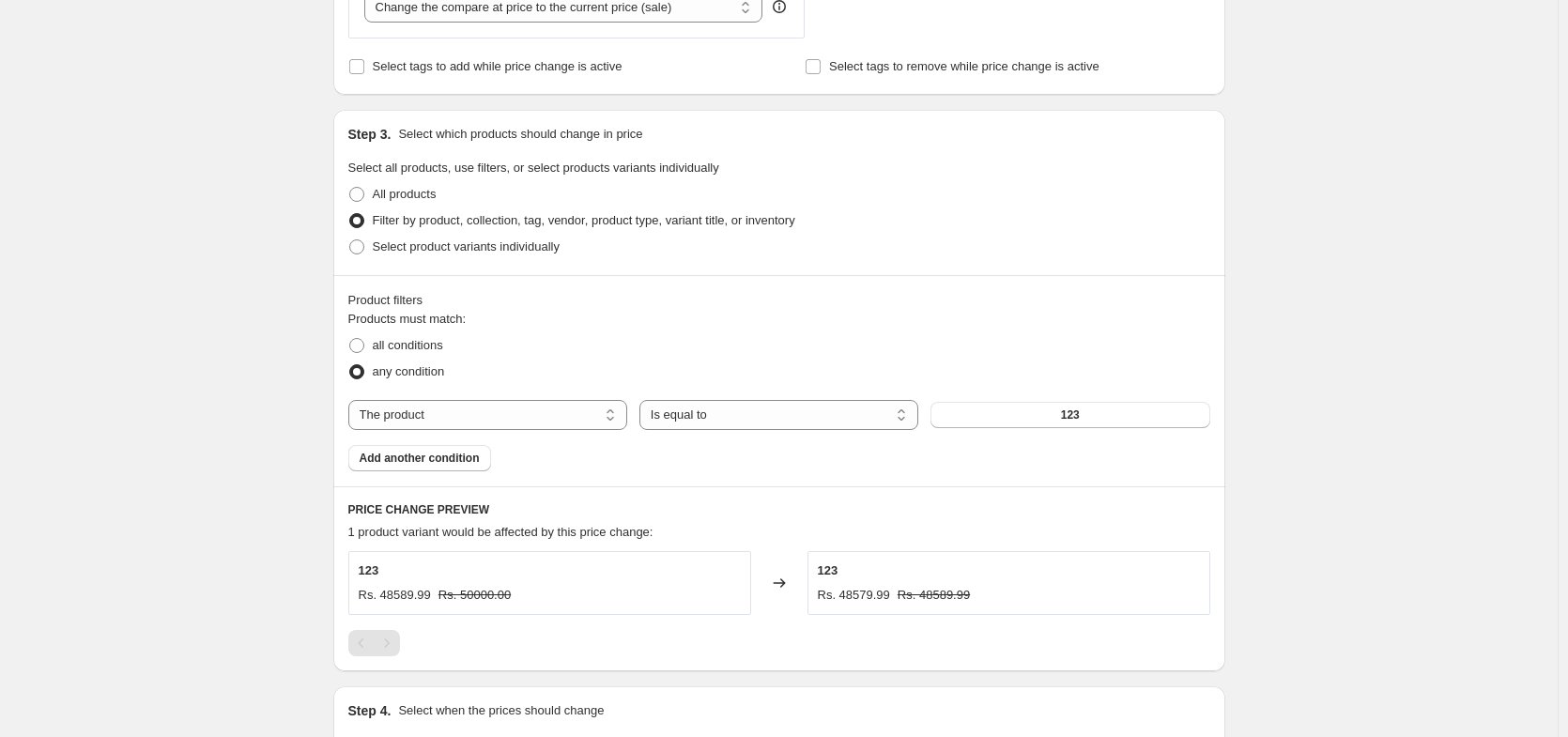
scroll to position [902, 0]
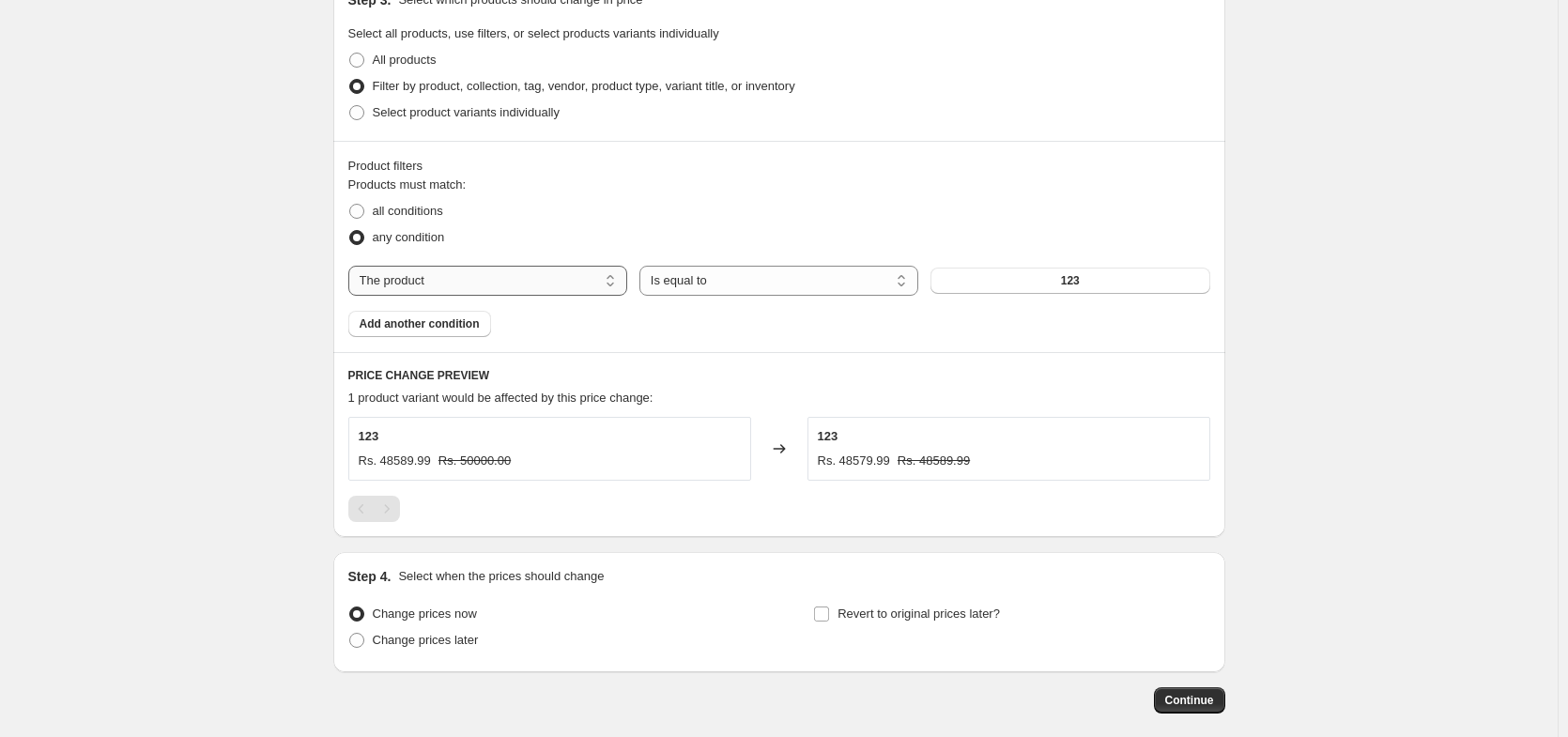
select select "tag"
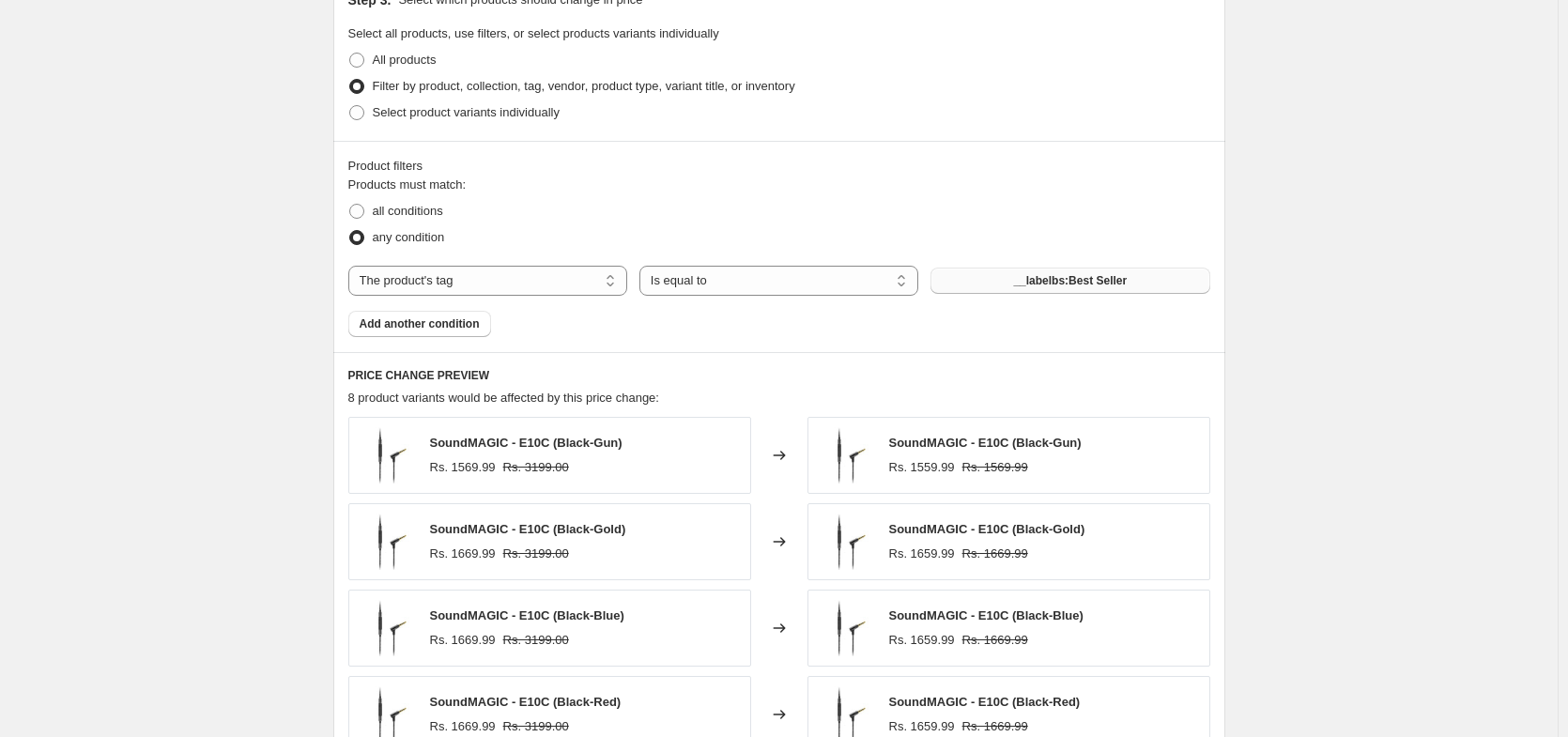
click at [1083, 284] on span "__labelbs:Best Seller" at bounding box center [1069, 280] width 114 height 15
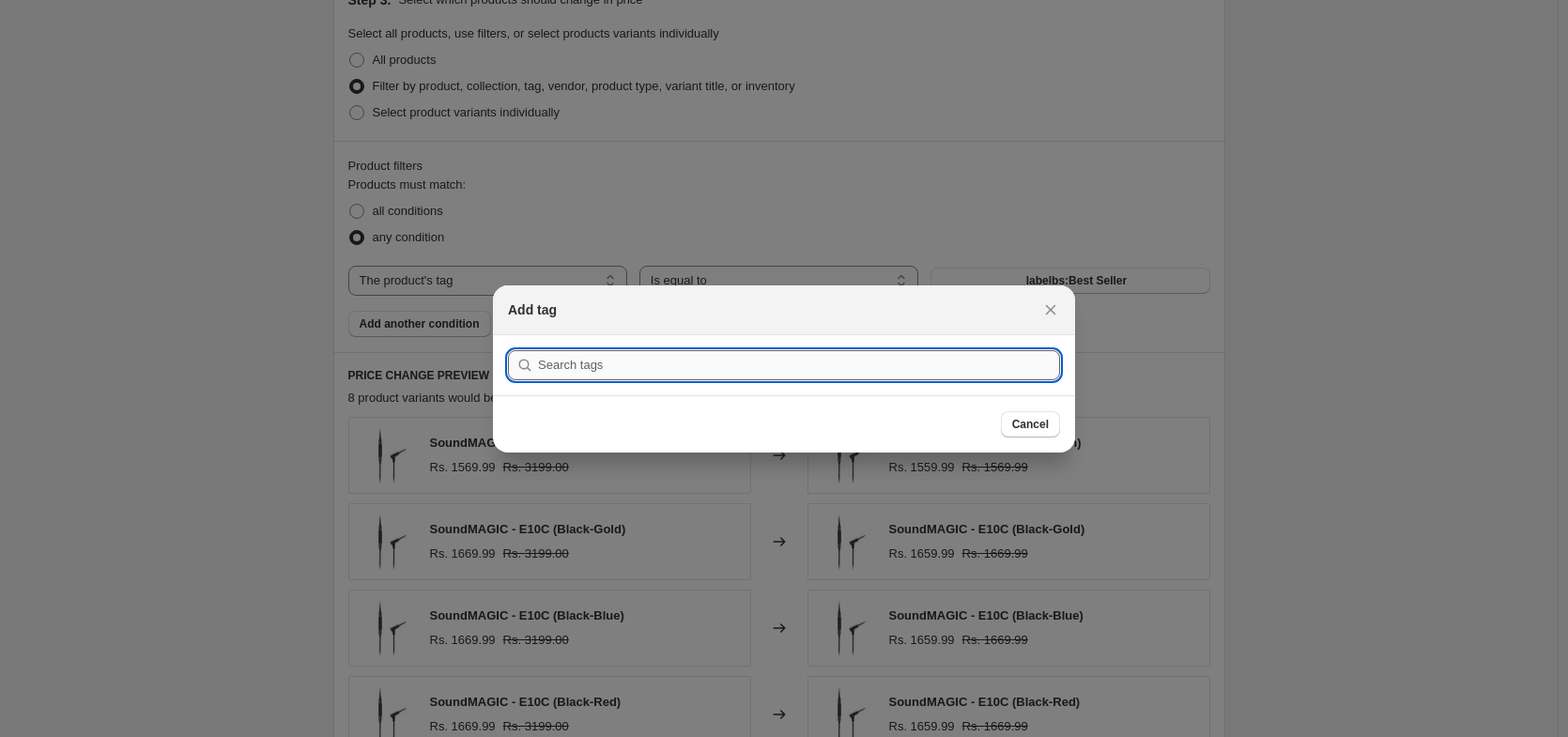
click at [739, 360] on input ":r1e:" at bounding box center [799, 365] width 522 height 30
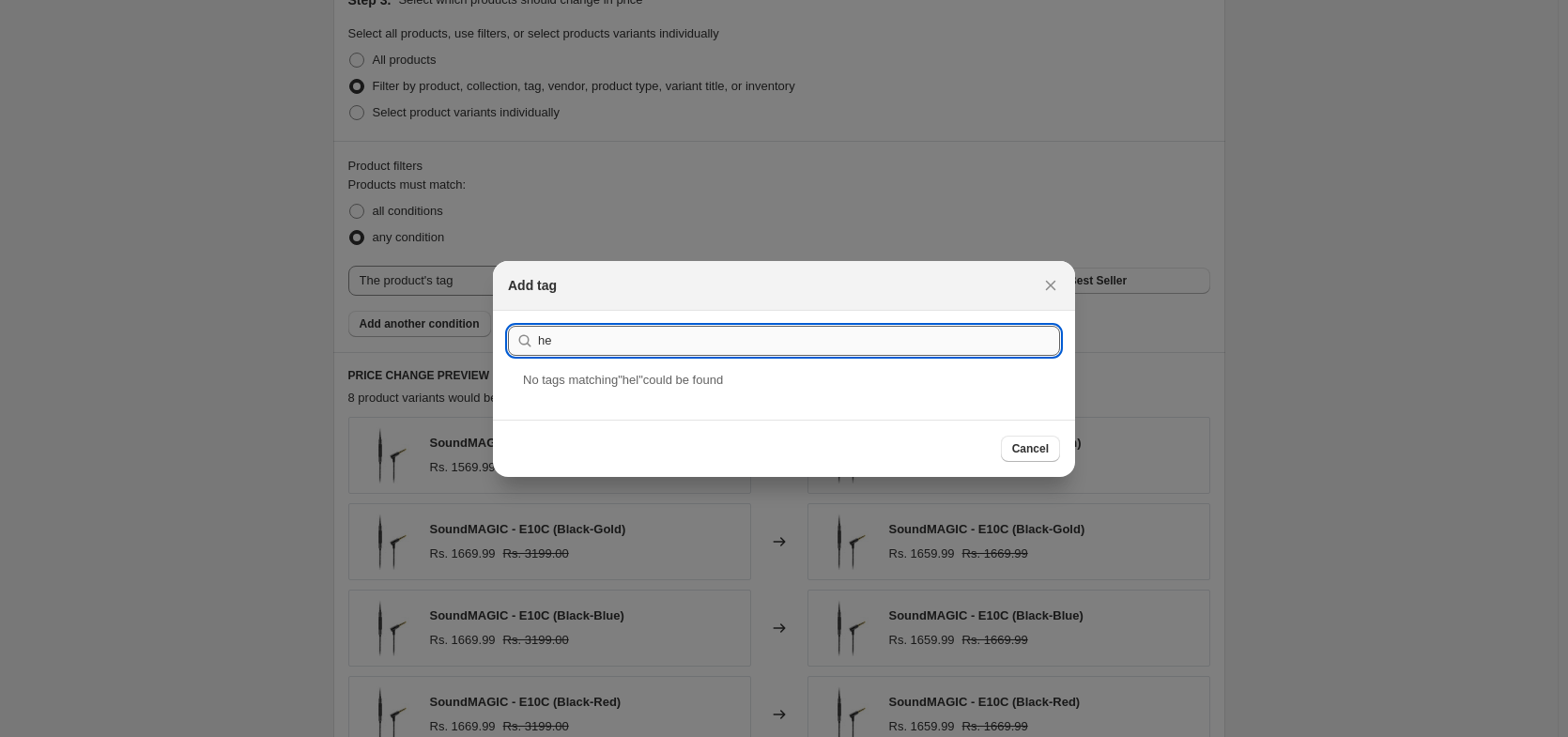
type input "h"
type input "f"
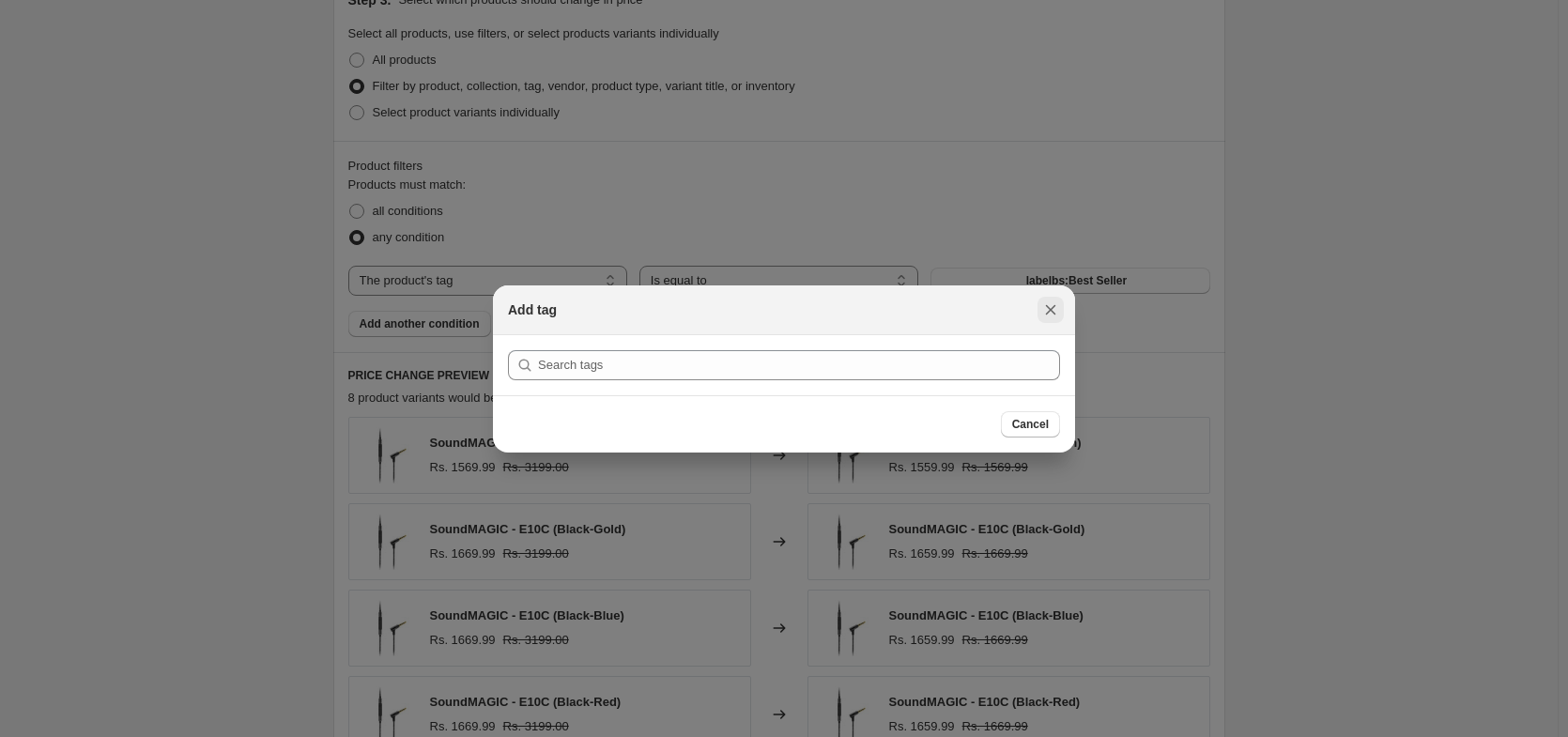
click at [1046, 310] on icon "Close" at bounding box center [1050, 309] width 19 height 19
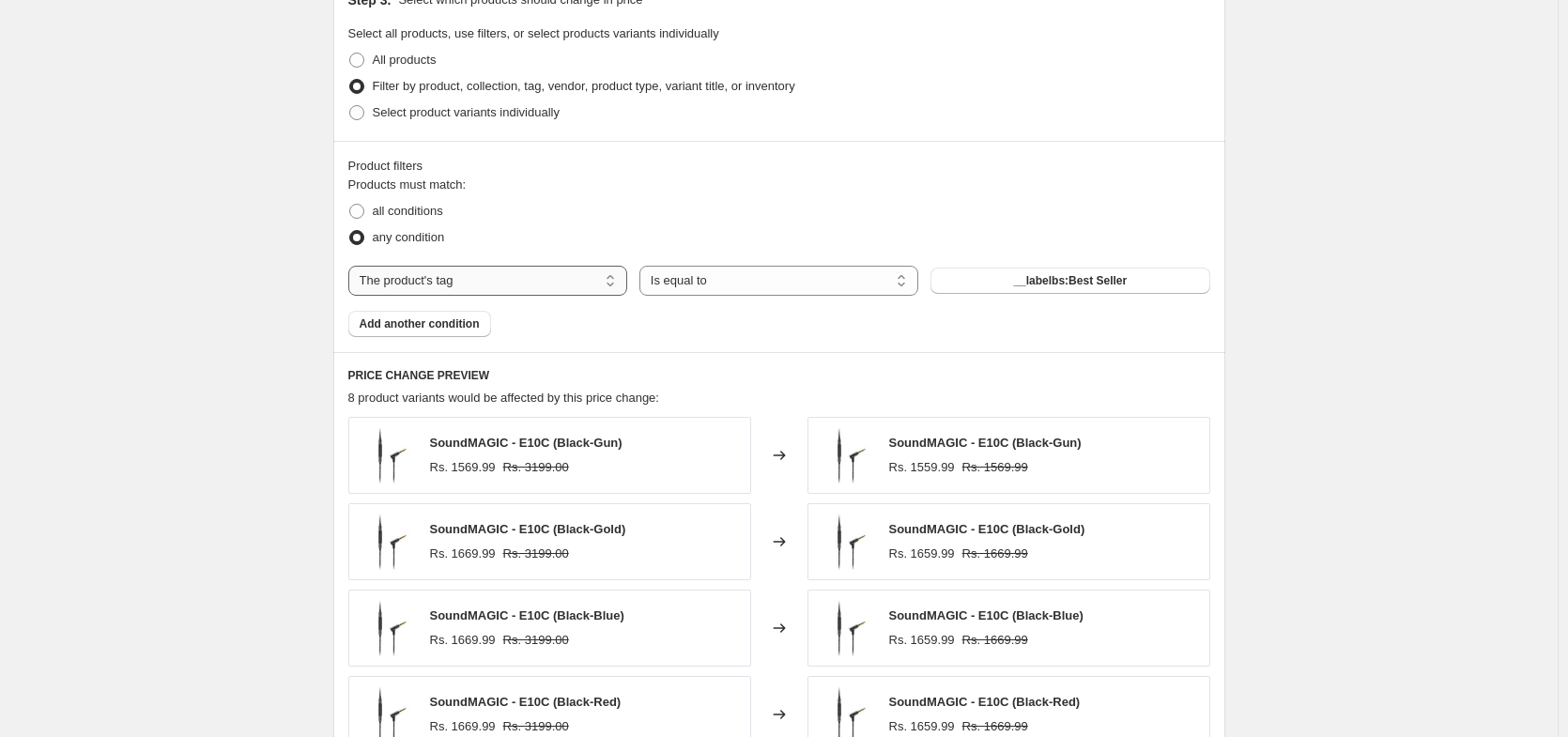
select select "vendor"
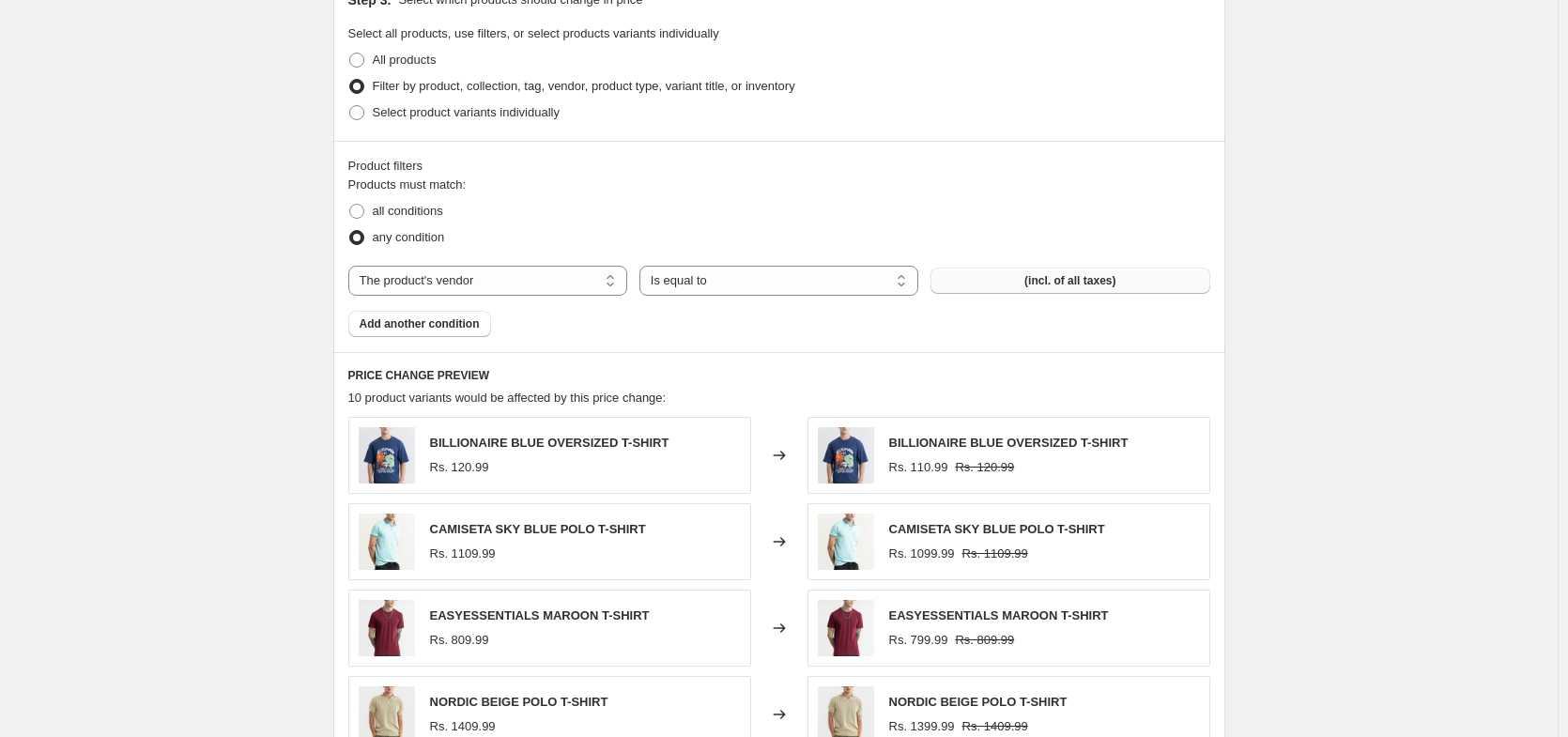
click at [1072, 291] on button "(incl. of all taxes)" at bounding box center [1070, 281] width 279 height 26
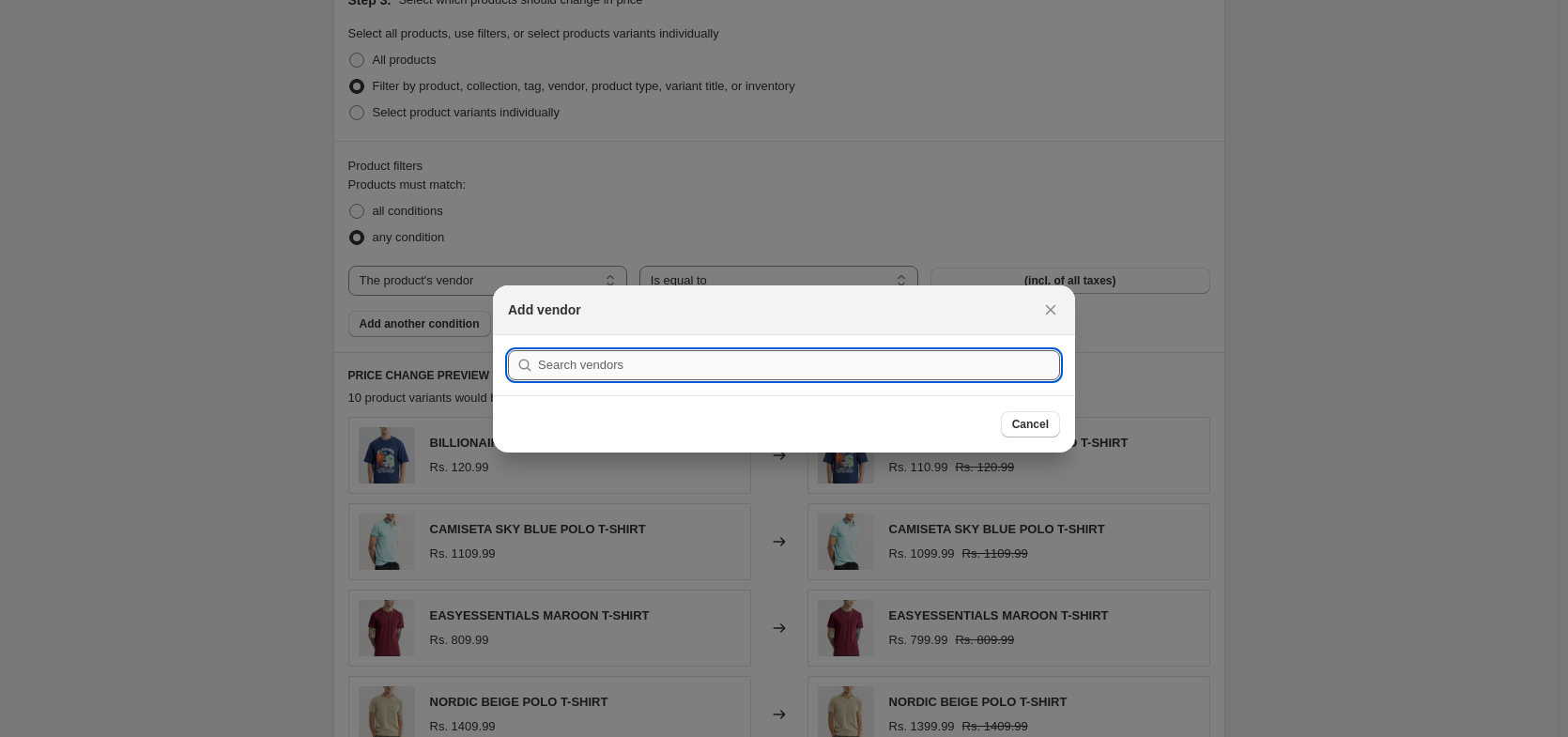
click at [628, 365] on input ":r1e:" at bounding box center [799, 365] width 522 height 30
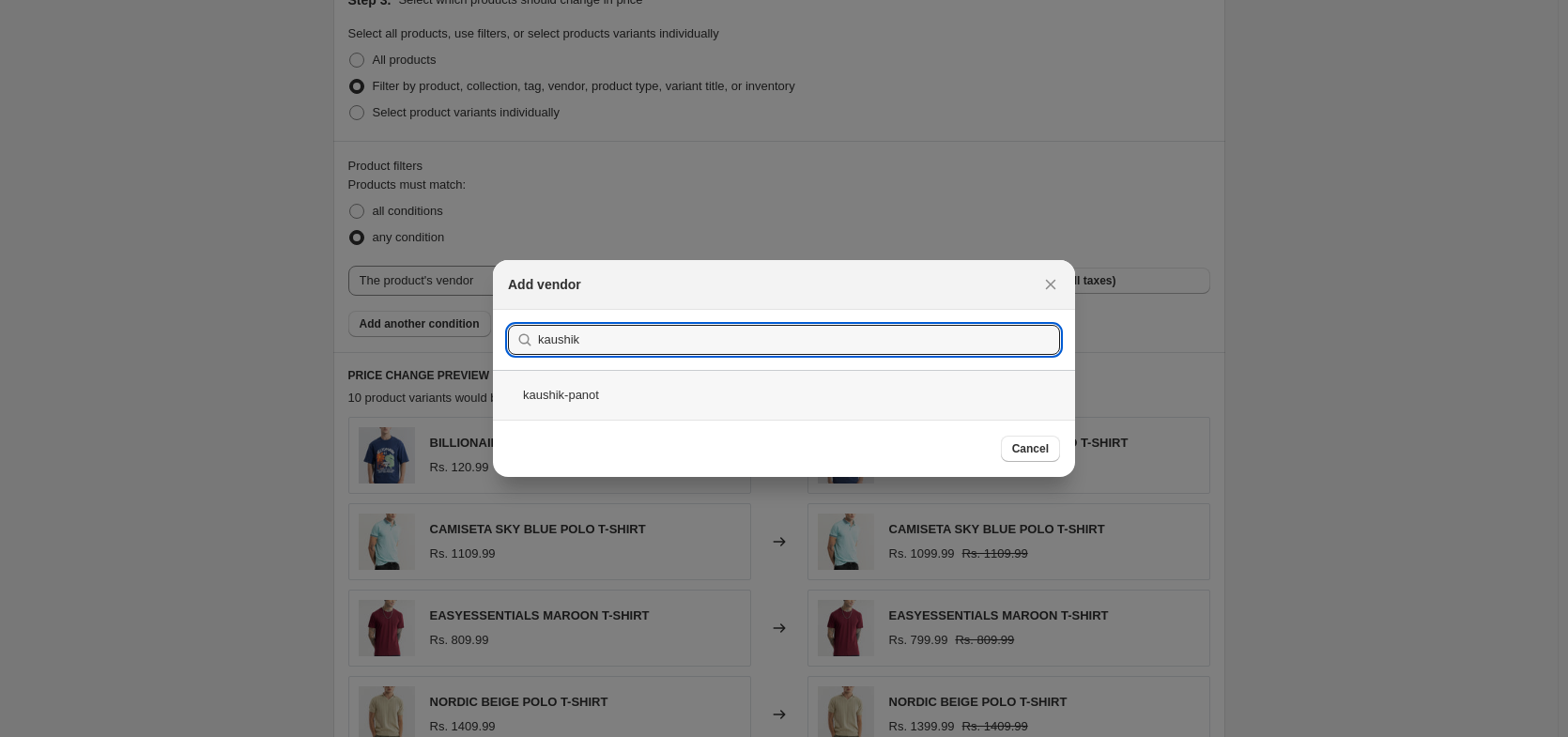
type input "kaushik"
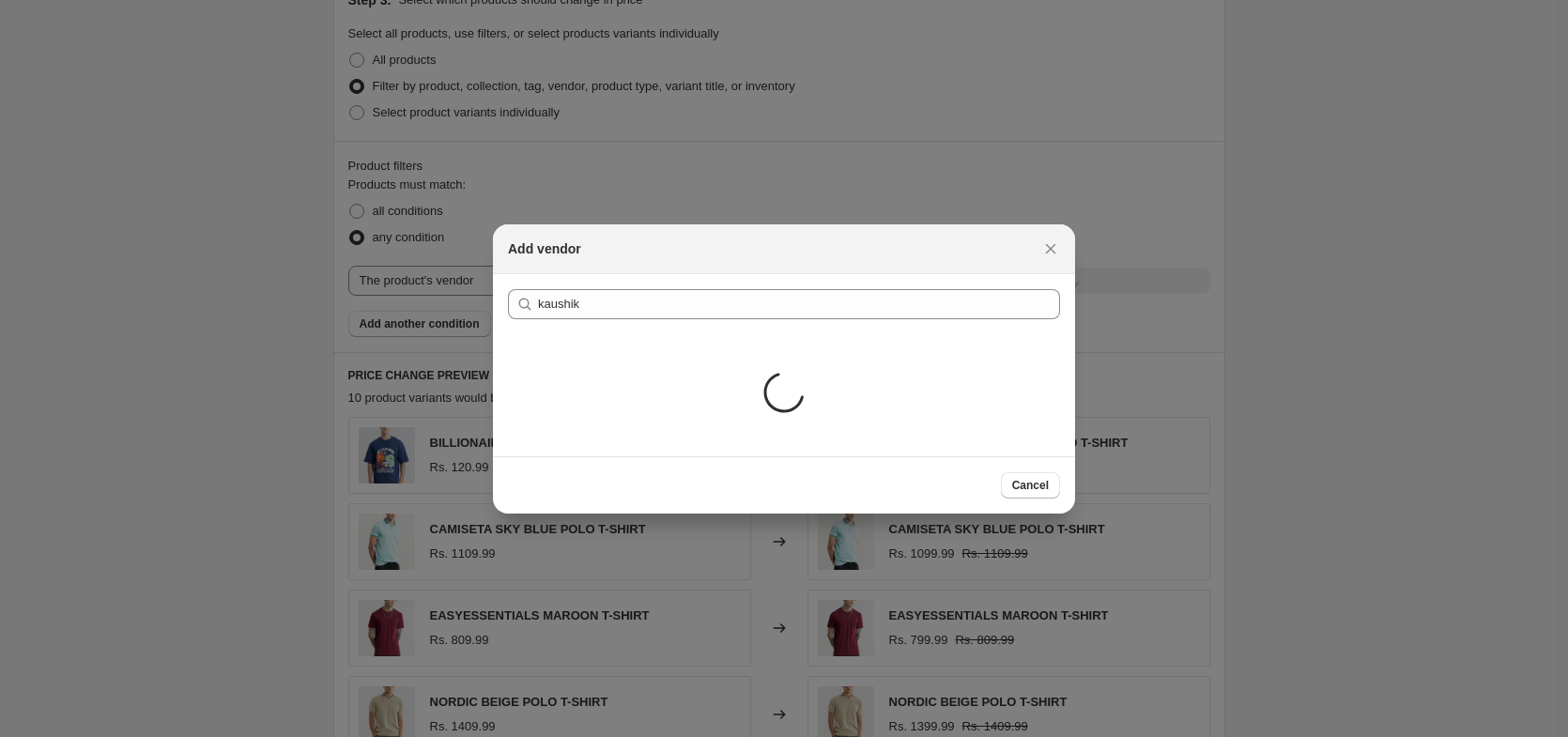
click at [578, 381] on div "Loading..." at bounding box center [784, 395] width 582 height 122
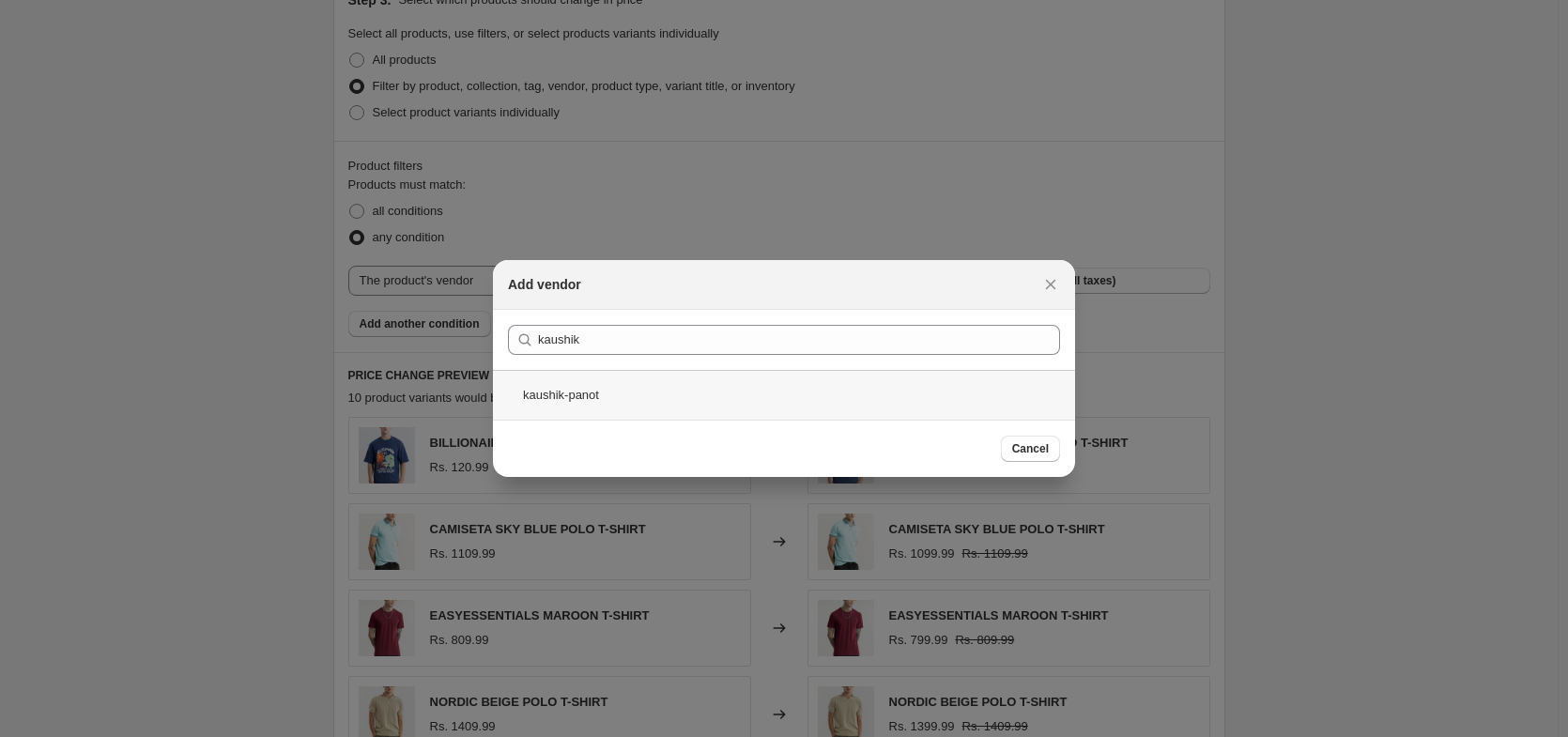
click at [568, 389] on div "kaushik-panot" at bounding box center [784, 395] width 582 height 50
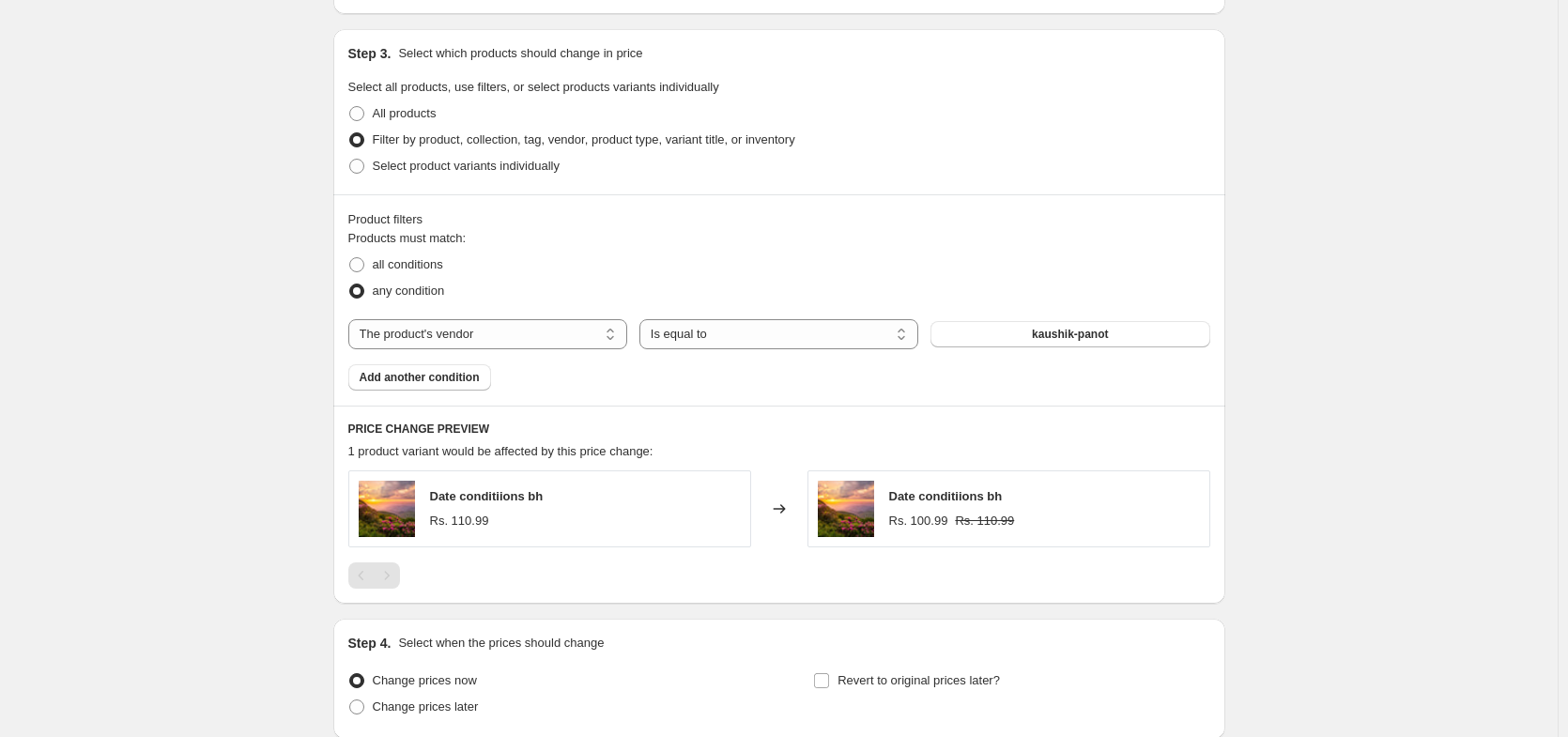
scroll to position [1006, 0]
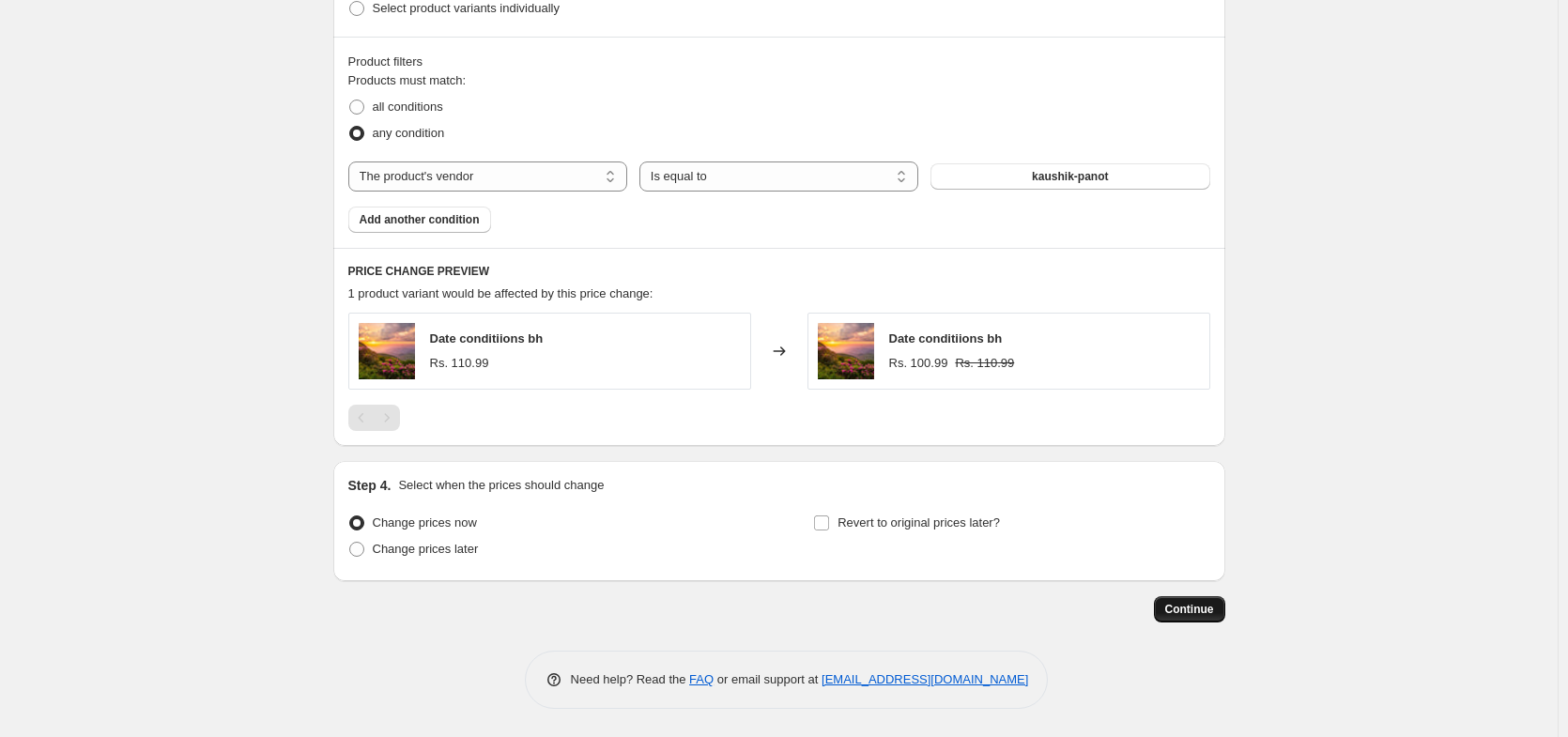
click at [1192, 602] on span "Continue" at bounding box center [1190, 609] width 49 height 15
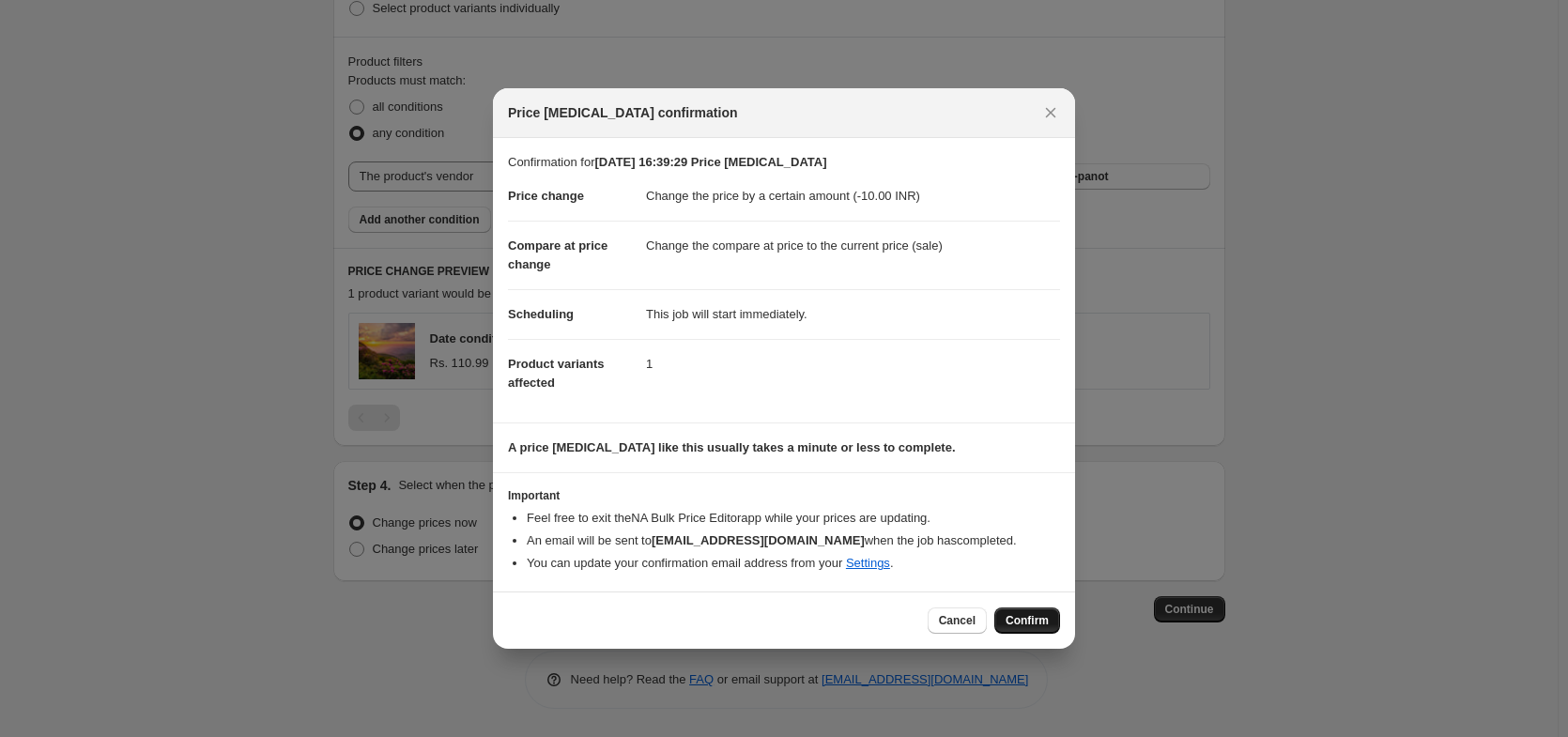
click at [1013, 625] on span "Confirm" at bounding box center [1027, 620] width 43 height 15
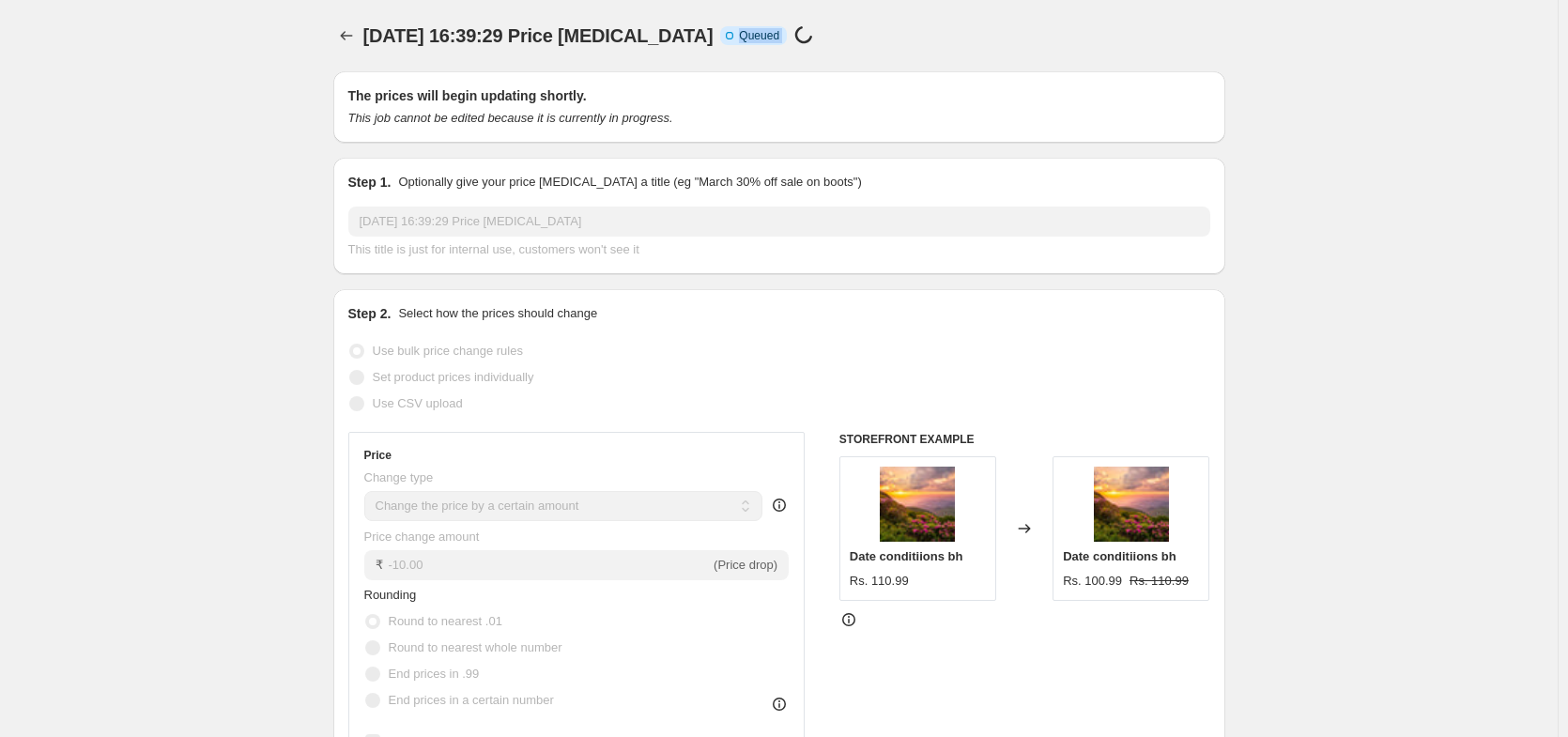
drag, startPoint x: 734, startPoint y: 41, endPoint x: 774, endPoint y: 42, distance: 40.0
click at [774, 42] on div "Info Incomplete Queued Price change job in progress..." at bounding box center [770, 36] width 100 height 21
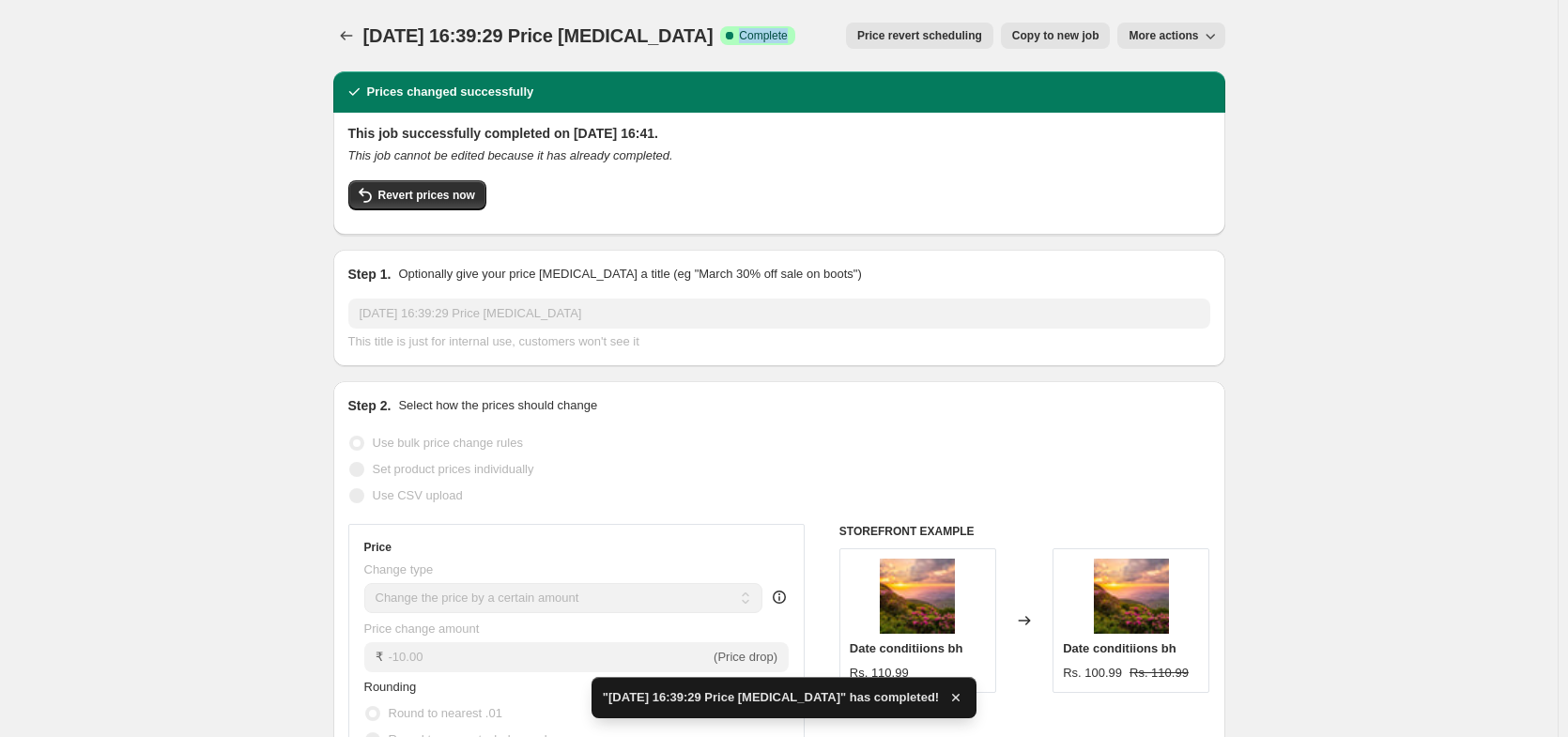
click at [742, 8] on div "3 Oct 2025, 16:39:29 Price change job. This page is ready 3 Oct 2025, 16:39:29 …" at bounding box center [779, 35] width 892 height 71
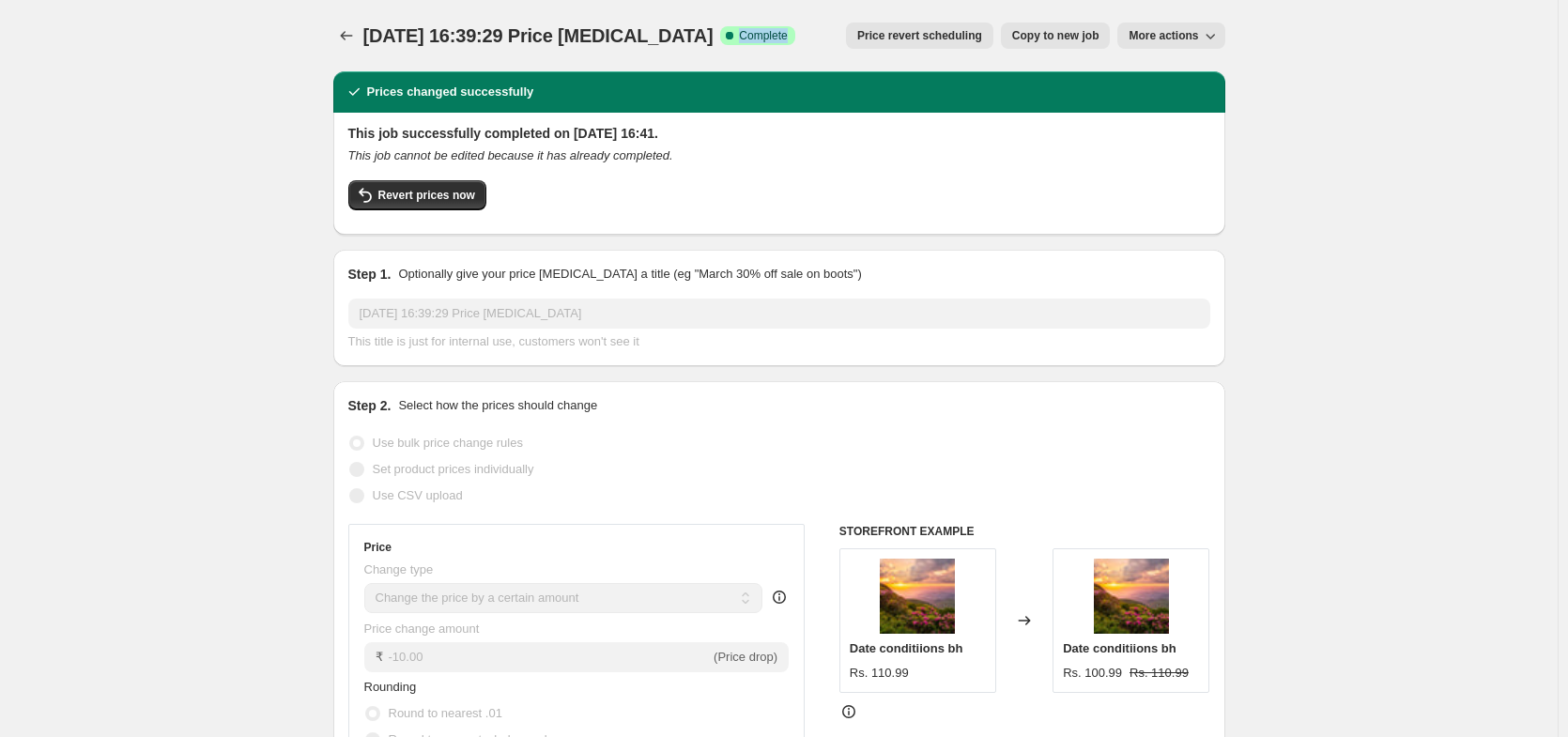
drag, startPoint x: 725, startPoint y: 34, endPoint x: 774, endPoint y: 38, distance: 49.2
click at [774, 38] on span "Success Complete Complete" at bounding box center [757, 35] width 74 height 19
click at [753, 27] on span "Success Complete Complete" at bounding box center [757, 35] width 74 height 19
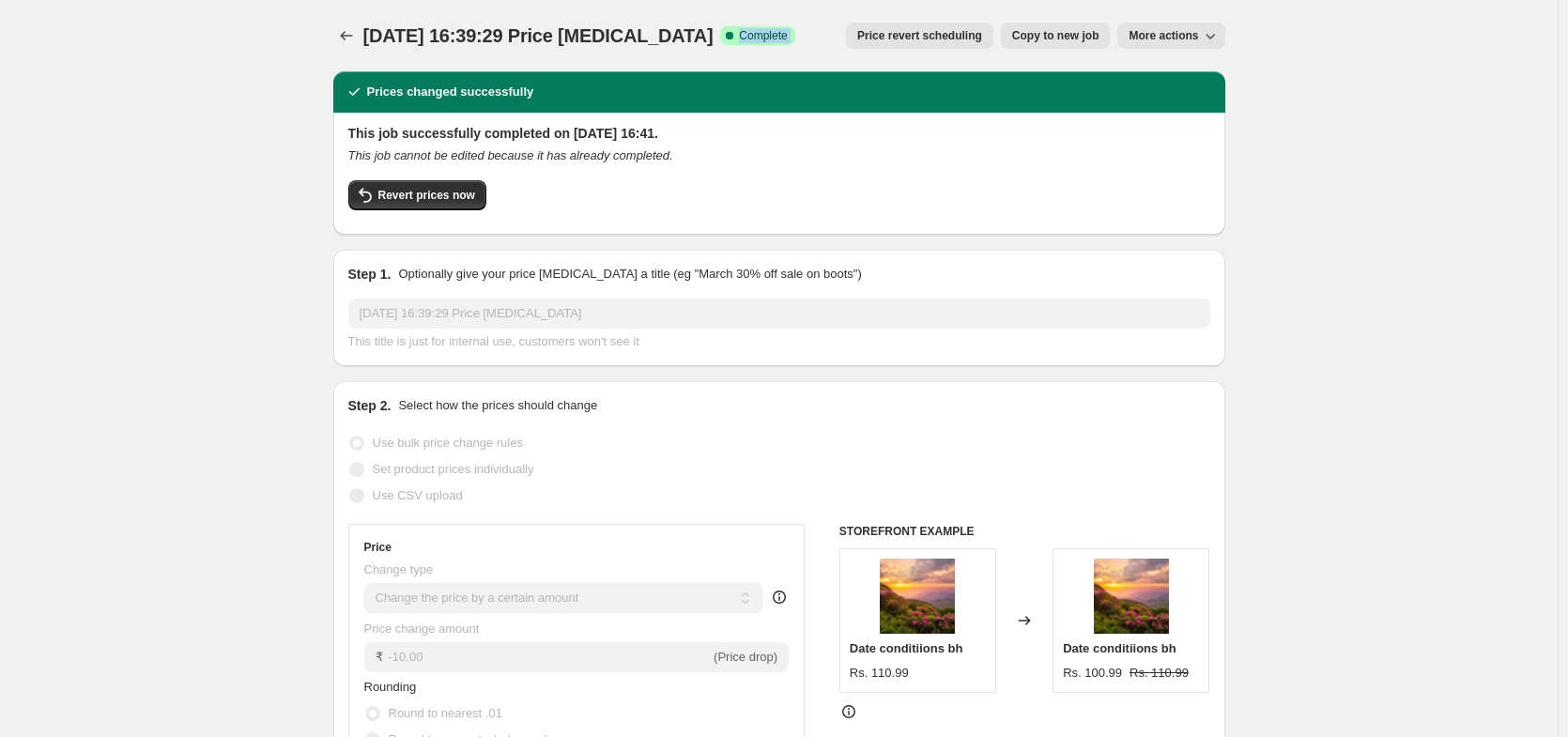
click at [764, 8] on div "3 Oct 2025, 16:39:29 Price change job. This page is ready 3 Oct 2025, 16:39:29 …" at bounding box center [779, 35] width 892 height 71
click at [739, 36] on span "Complete" at bounding box center [762, 35] width 48 height 15
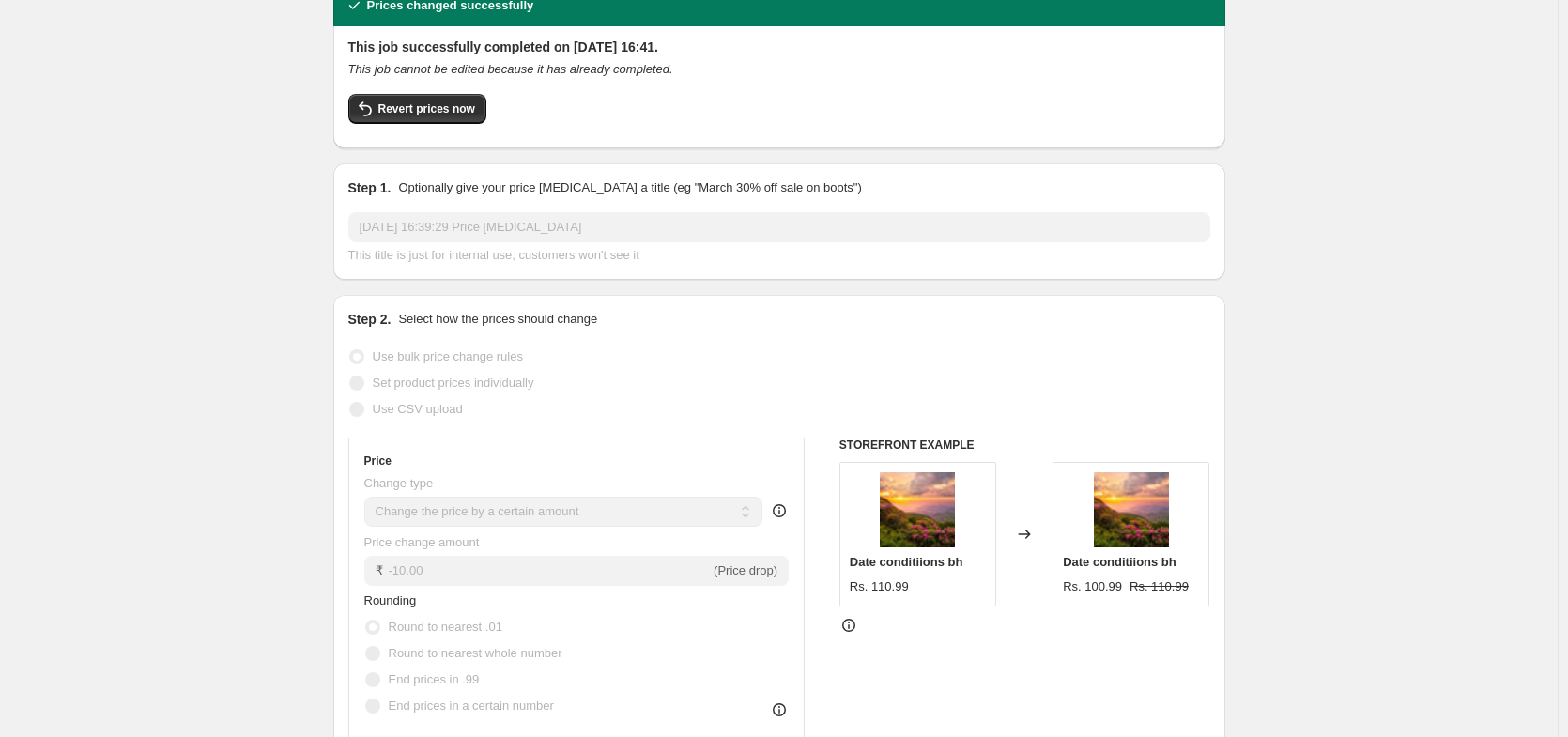
scroll to position [338, 0]
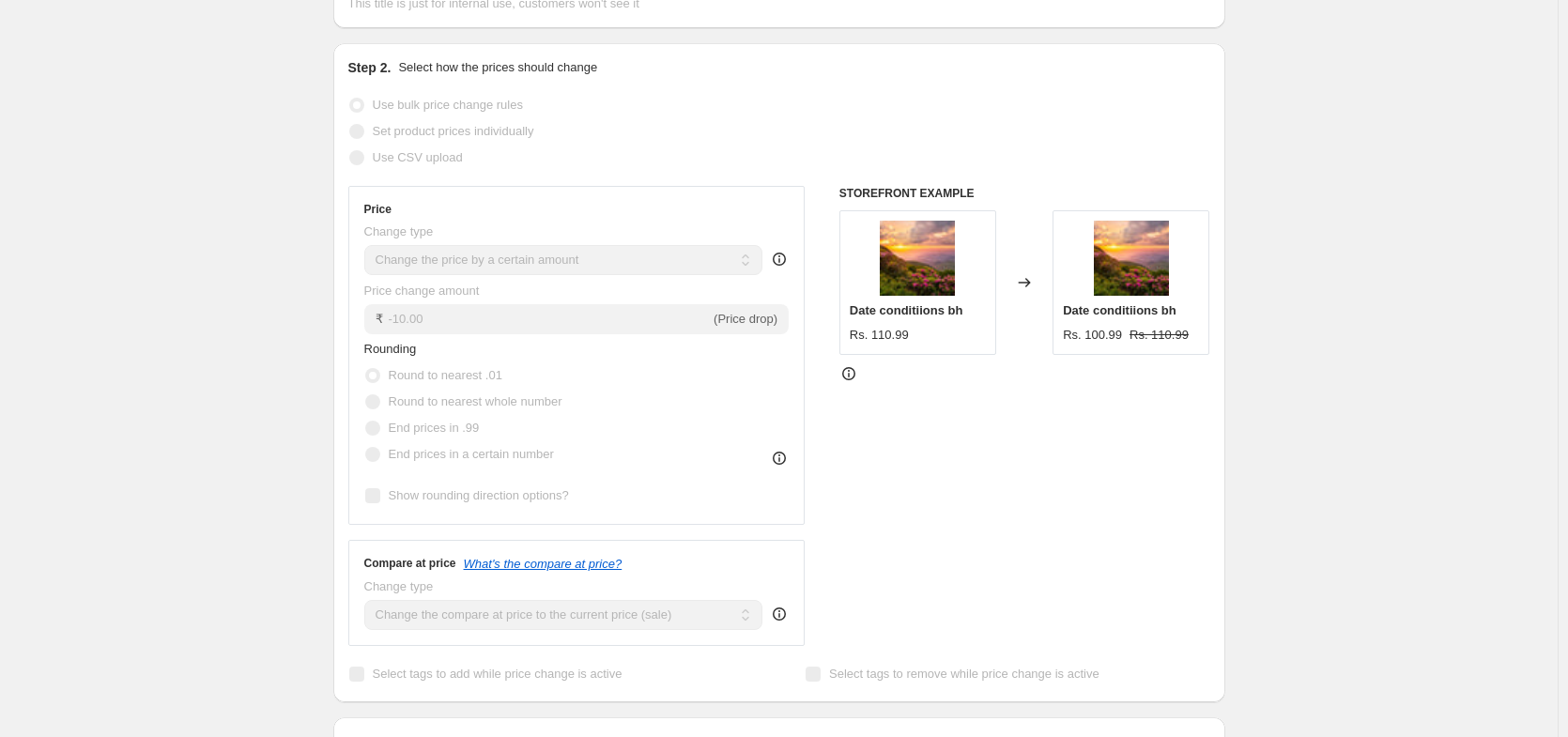
drag, startPoint x: 1022, startPoint y: 283, endPoint x: 1040, endPoint y: 284, distance: 18.0
click at [1040, 284] on div "Changed to" at bounding box center [1024, 283] width 57 height 144
click at [1117, 440] on div "STOREFRONT EXAMPLE Date conditiions bh Rs. 110.99 Changed to Date conditiions b…" at bounding box center [1024, 416] width 371 height 460
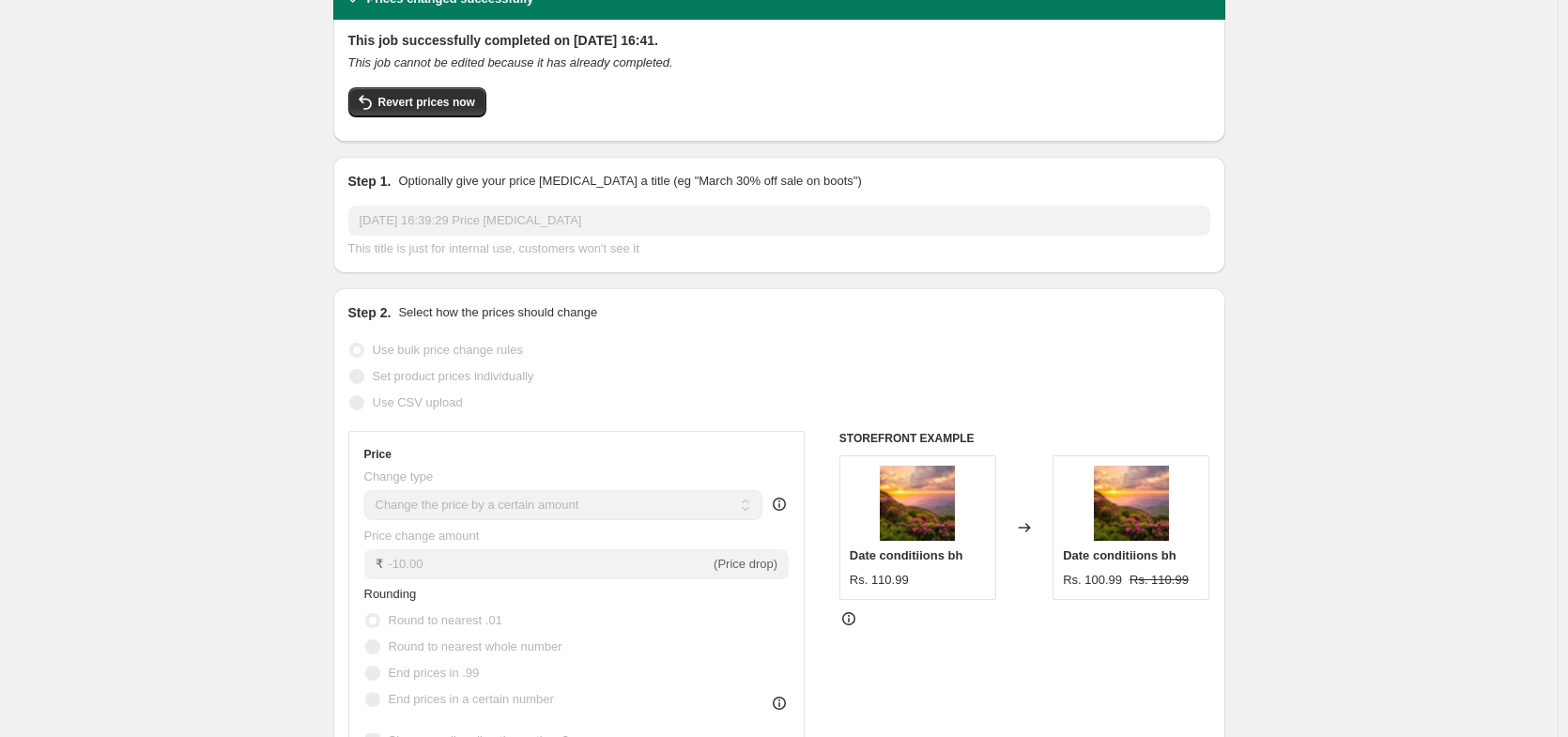
scroll to position [0, 0]
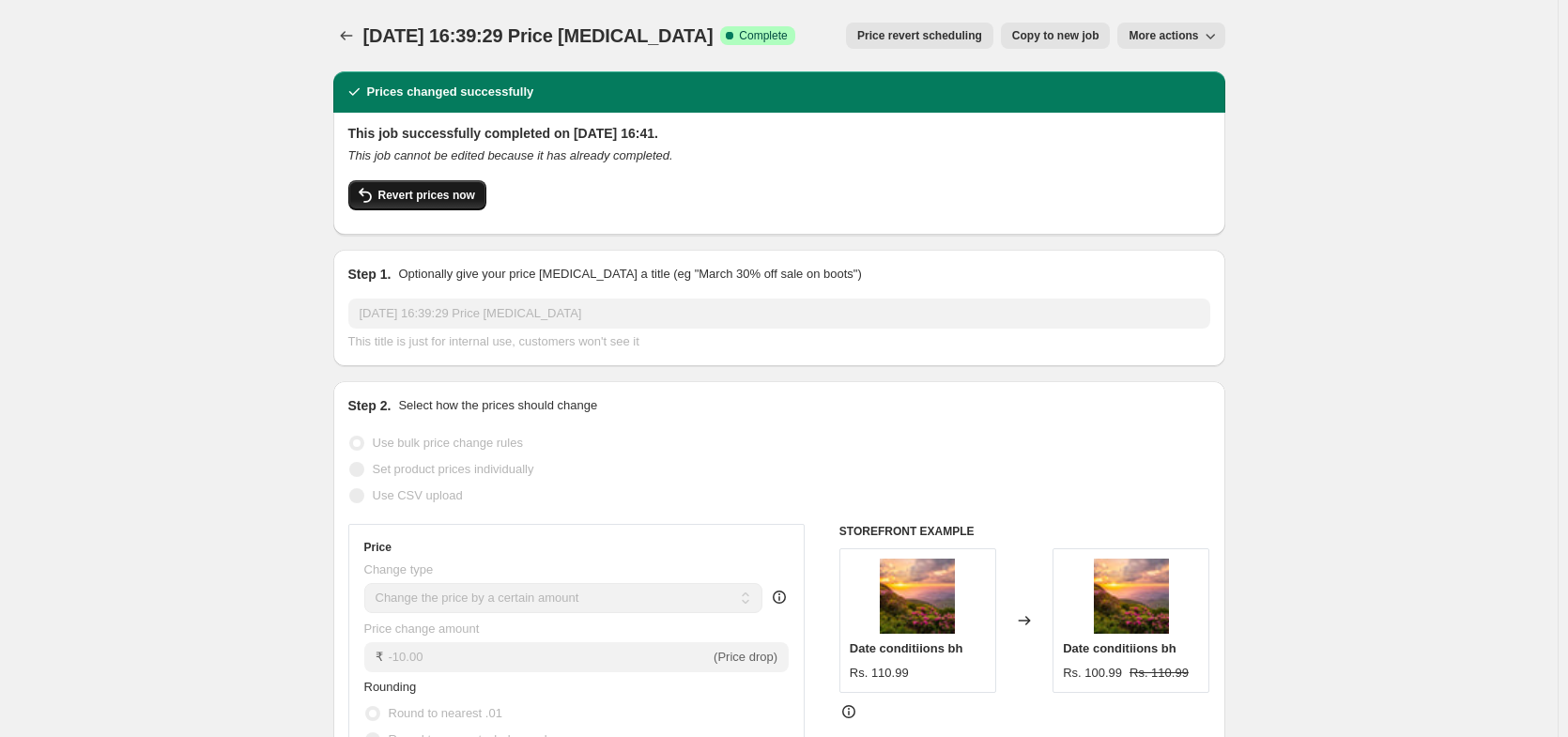
click at [425, 201] on span "Revert prices now" at bounding box center [426, 195] width 96 height 15
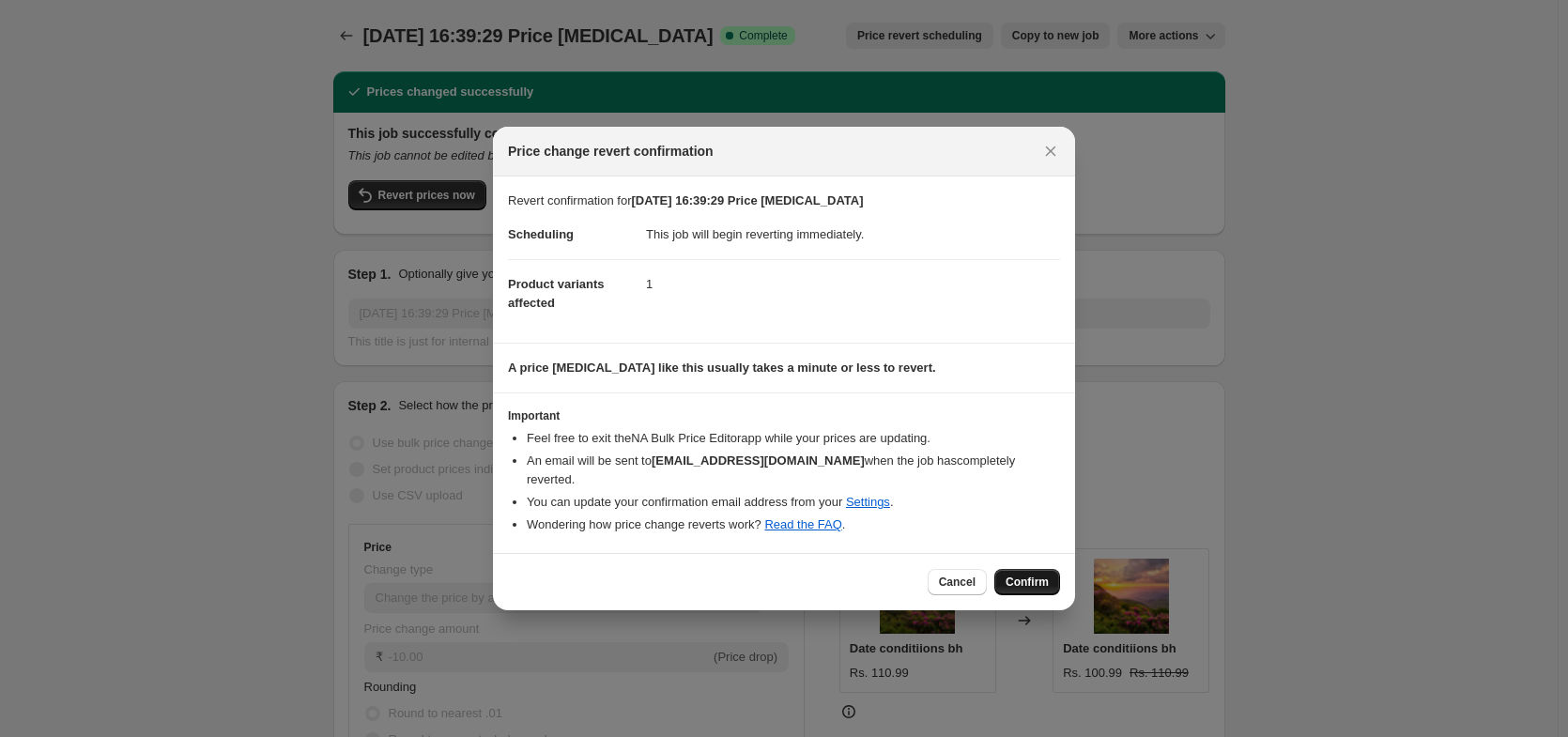
click at [1039, 575] on span "Confirm" at bounding box center [1027, 582] width 43 height 15
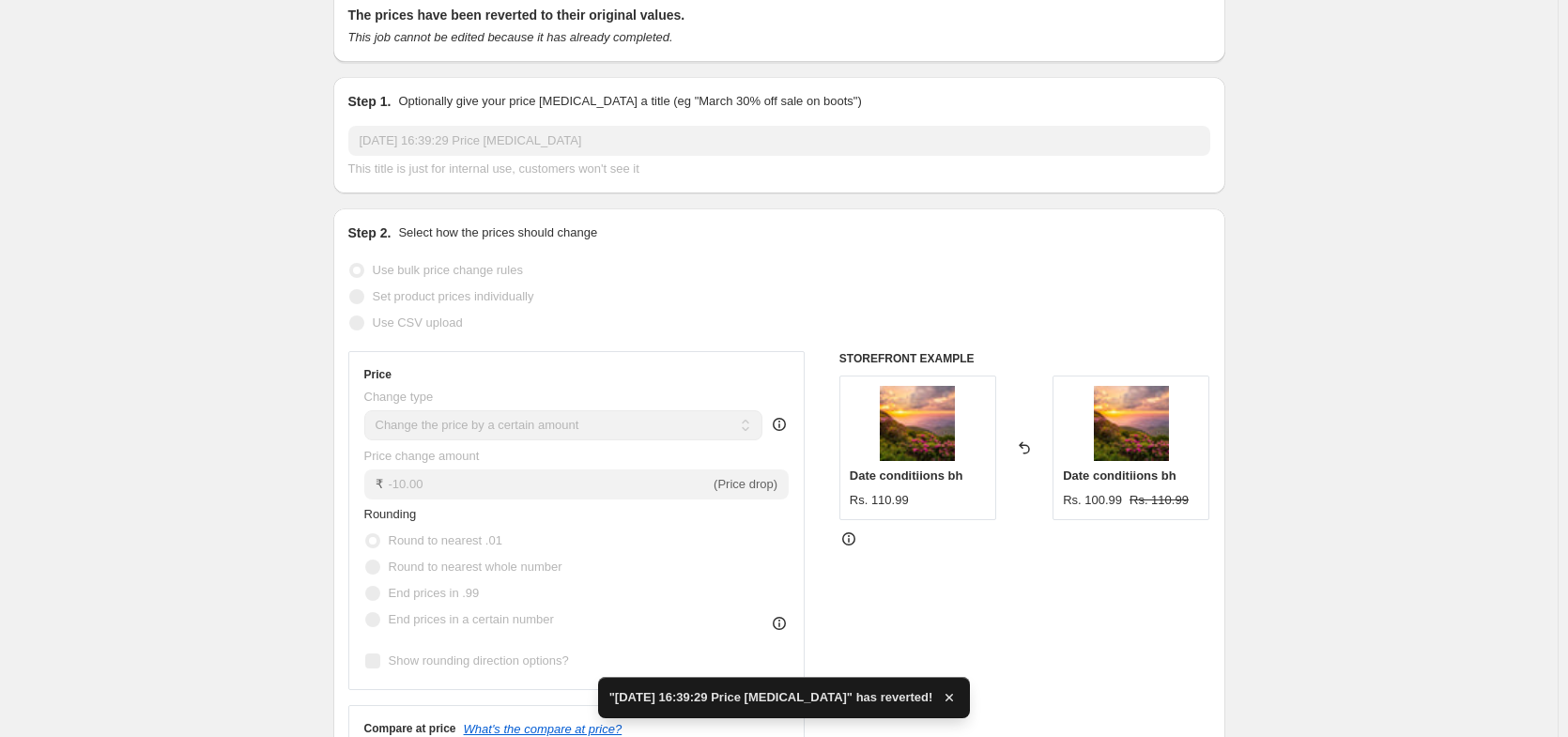
scroll to position [113, 0]
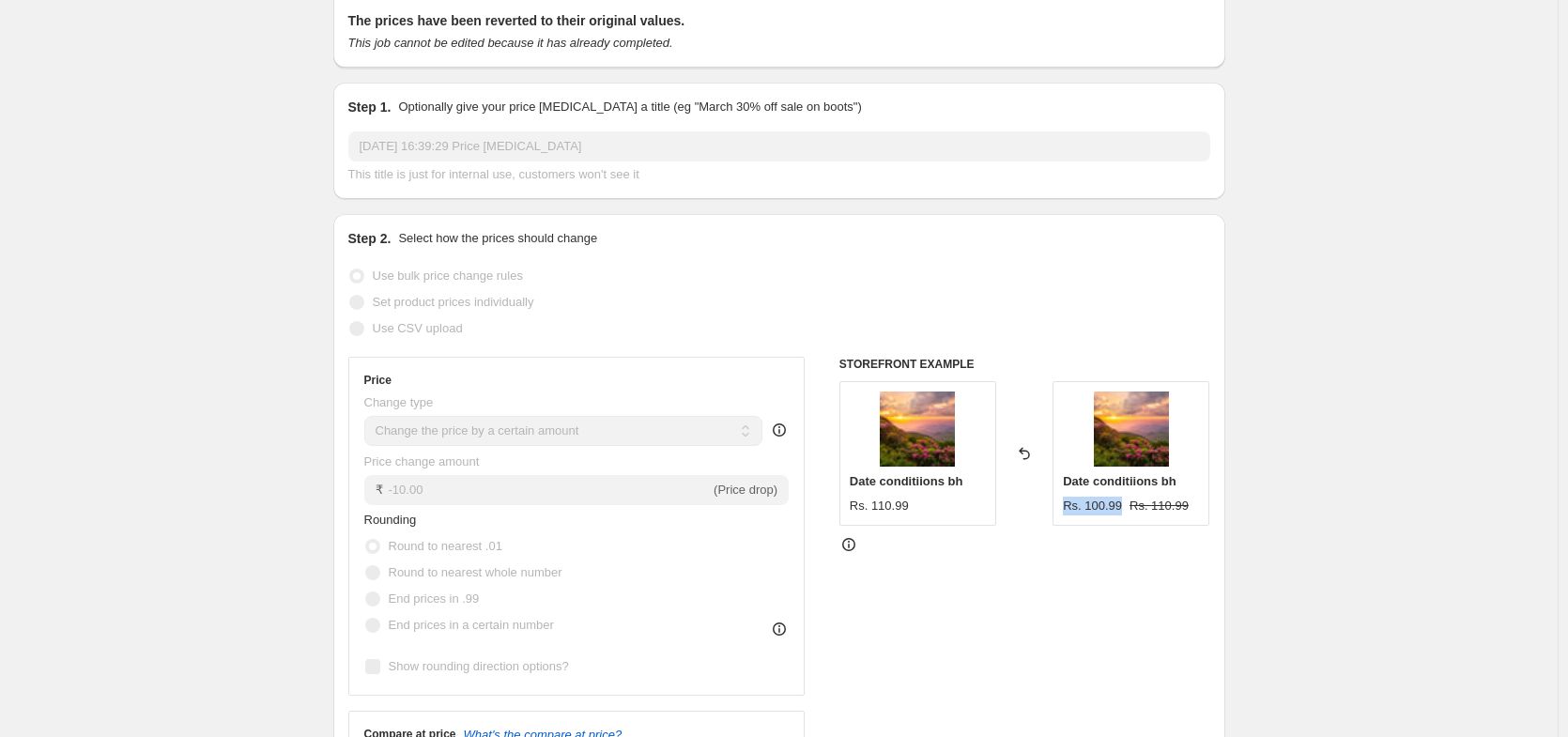
drag, startPoint x: 1065, startPoint y: 509, endPoint x: 1128, endPoint y: 510, distance: 63.0
click at [1128, 510] on div "Date conditiions bh Rs. 100.99 Rs. 110.99" at bounding box center [1130, 453] width 157 height 144
click at [1171, 573] on div "STOREFRONT EXAMPLE Date conditiions bh Rs. 110.99 Reverted back Date conditiion…" at bounding box center [1024, 587] width 371 height 460
drag, startPoint x: 852, startPoint y: 503, endPoint x: 929, endPoint y: 518, distance: 78.4
click at [929, 518] on div "Date conditiions bh Rs. 110.99" at bounding box center [917, 453] width 157 height 144
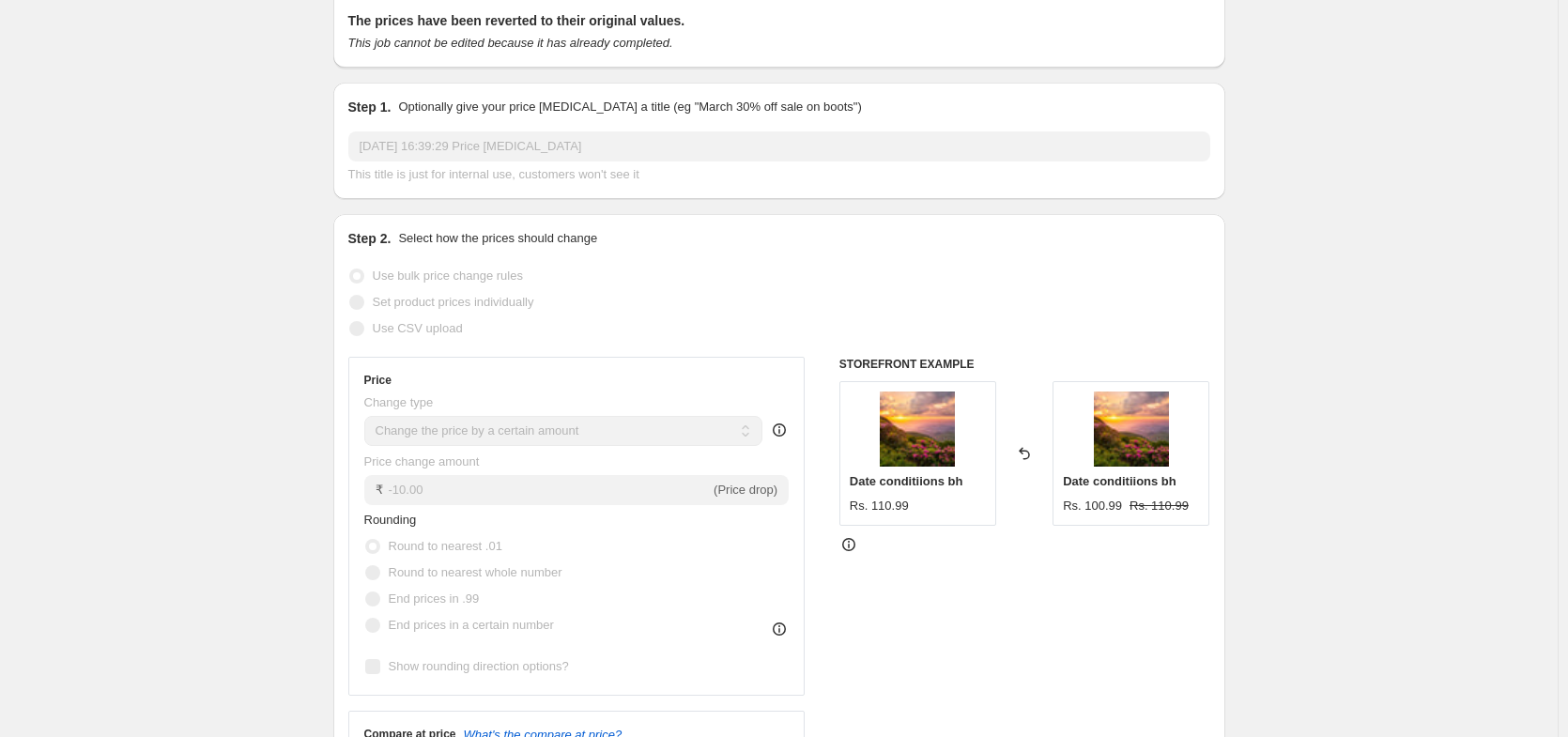
click at [1037, 597] on div "STOREFRONT EXAMPLE Date conditiions bh Rs. 110.99 Reverted back Date conditiion…" at bounding box center [1024, 587] width 371 height 460
click at [1031, 456] on icon at bounding box center [1023, 453] width 19 height 19
click at [1030, 436] on div "Reverted back" at bounding box center [1024, 453] width 57 height 144
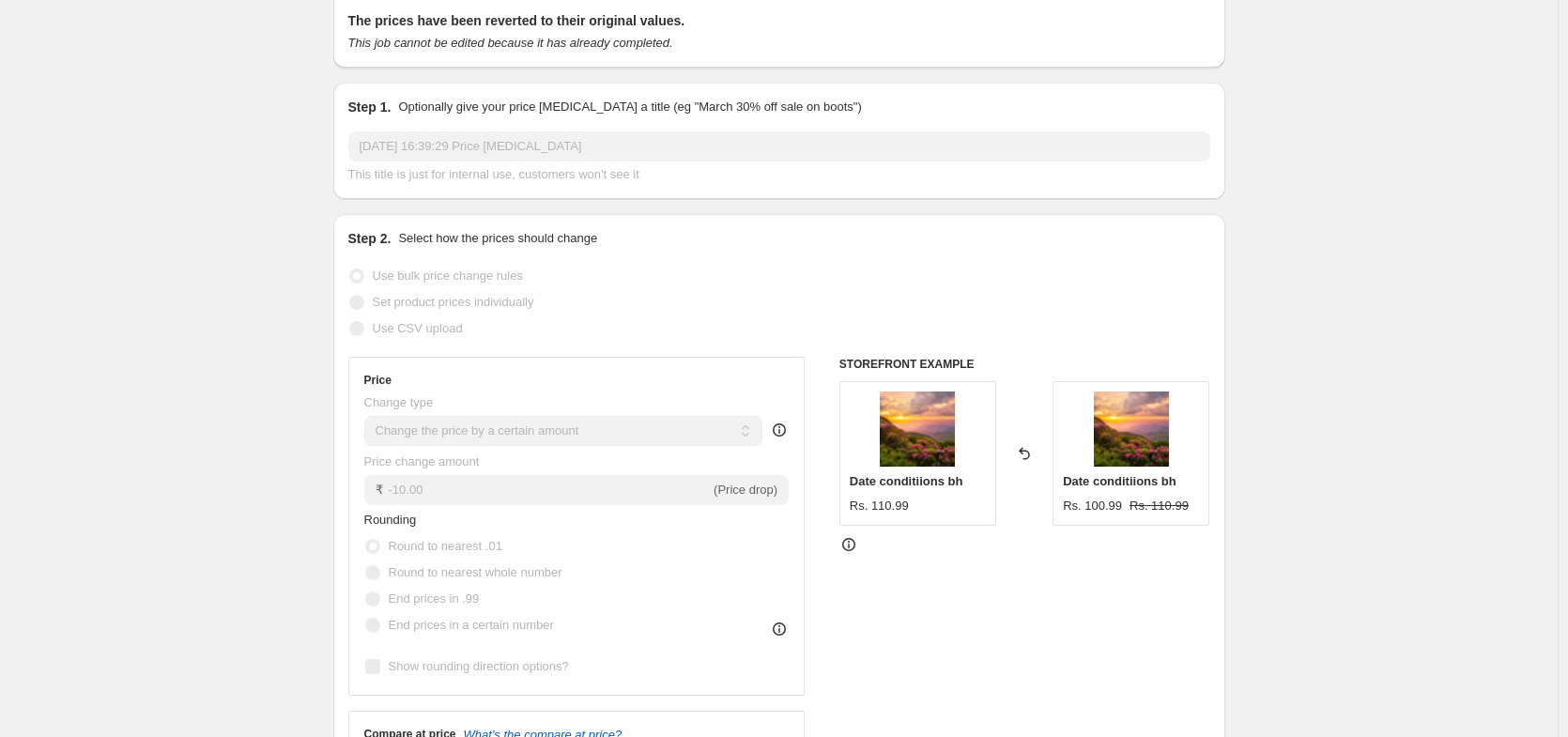
scroll to position [0, 0]
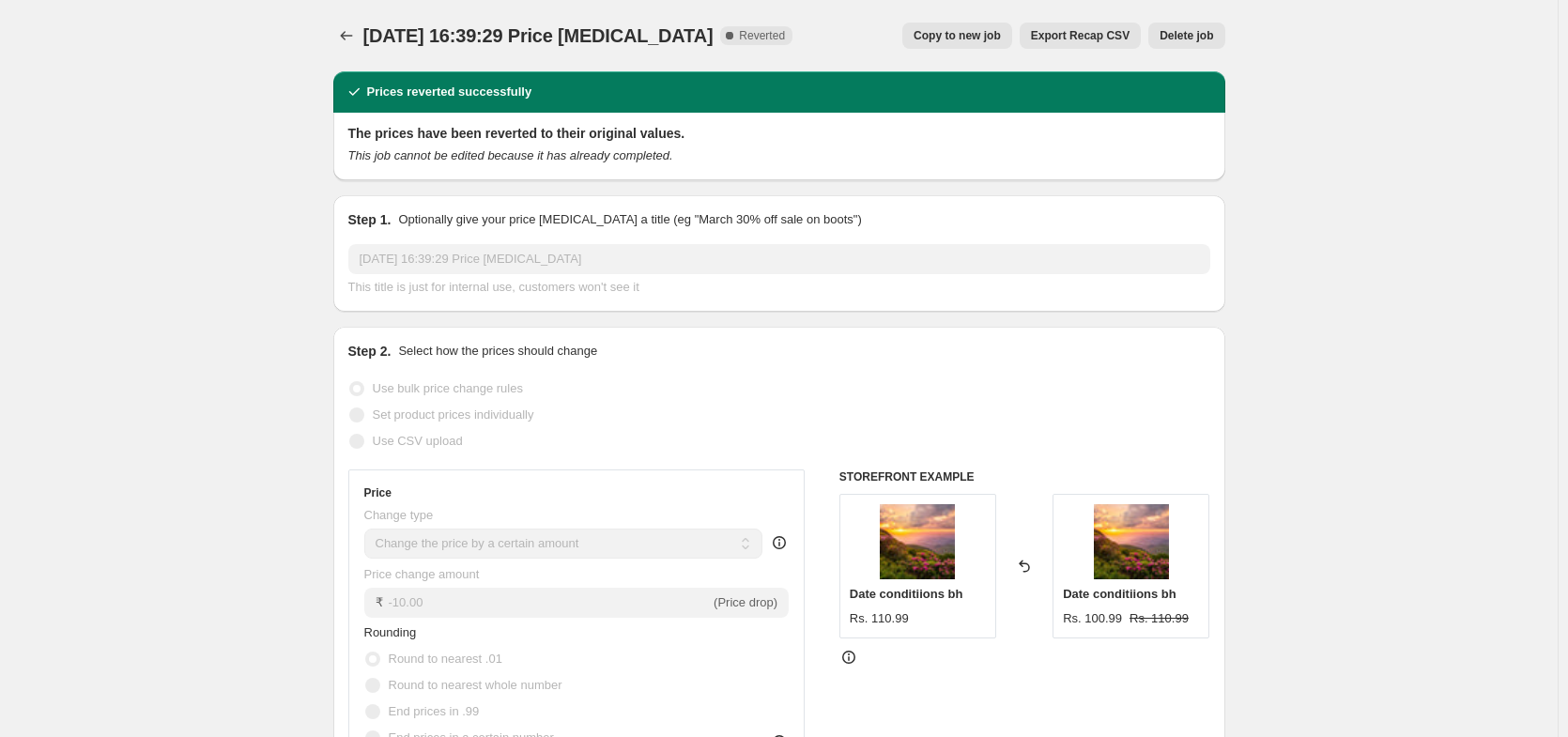
click at [702, 389] on div "Use bulk price change rules" at bounding box center [779, 388] width 861 height 26
drag, startPoint x: 347, startPoint y: 345, endPoint x: 632, endPoint y: 346, distance: 285.0
click at [632, 346] on div "Step 2. Select how the prices should change Use bulk price change rules Set pro…" at bounding box center [779, 656] width 892 height 659
click at [647, 363] on div "Step 2. Select how the prices should change Use bulk price change rules Set pro…" at bounding box center [779, 656] width 861 height 629
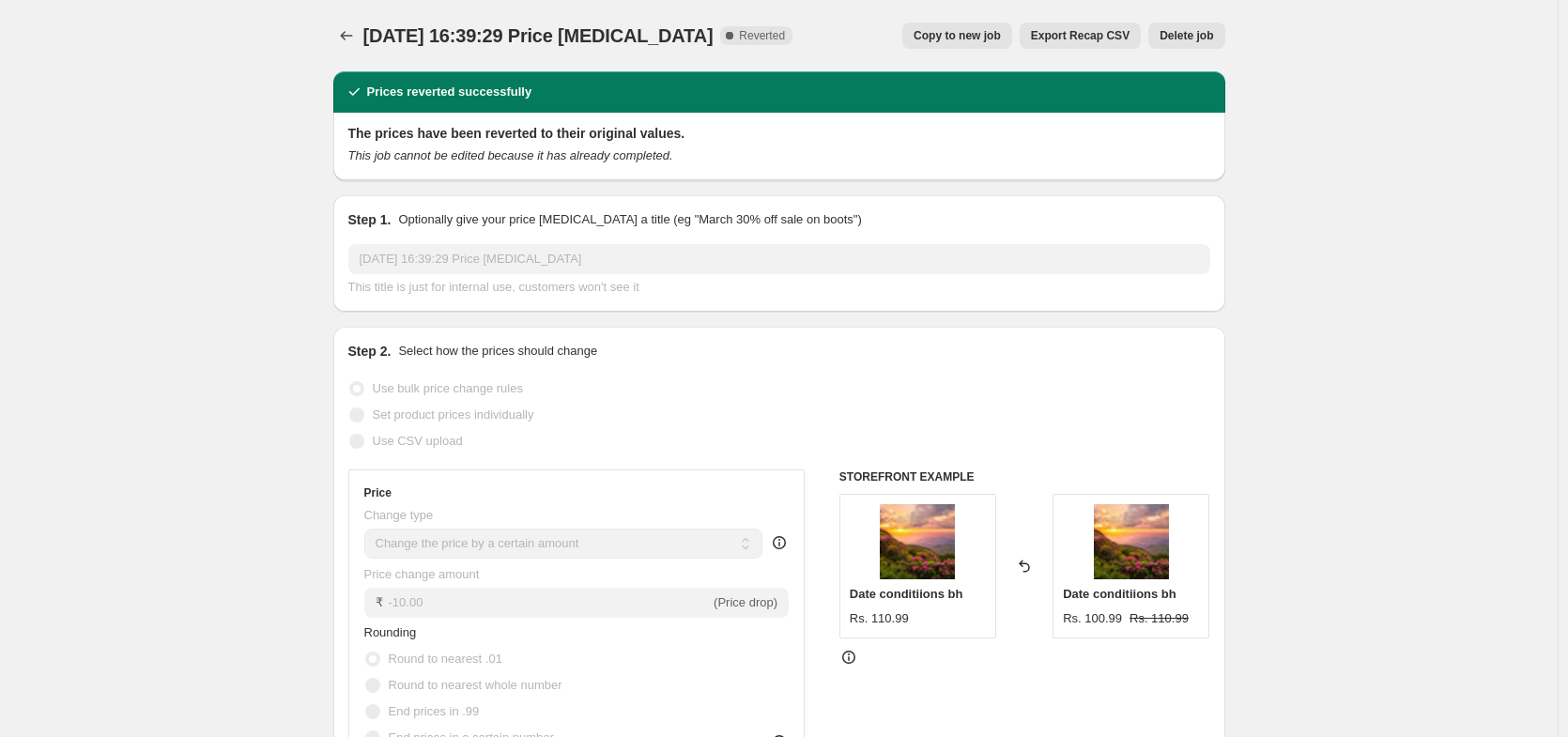
click at [647, 363] on div "Step 2. Select how the prices should change Use bulk price change rules Set pro…" at bounding box center [779, 656] width 861 height 629
click at [909, 358] on div "Step 2. Select how the prices should change" at bounding box center [779, 351] width 861 height 19
click at [739, 38] on span "Reverted" at bounding box center [761, 35] width 46 height 15
click at [752, 34] on span "Reverted" at bounding box center [761, 35] width 46 height 15
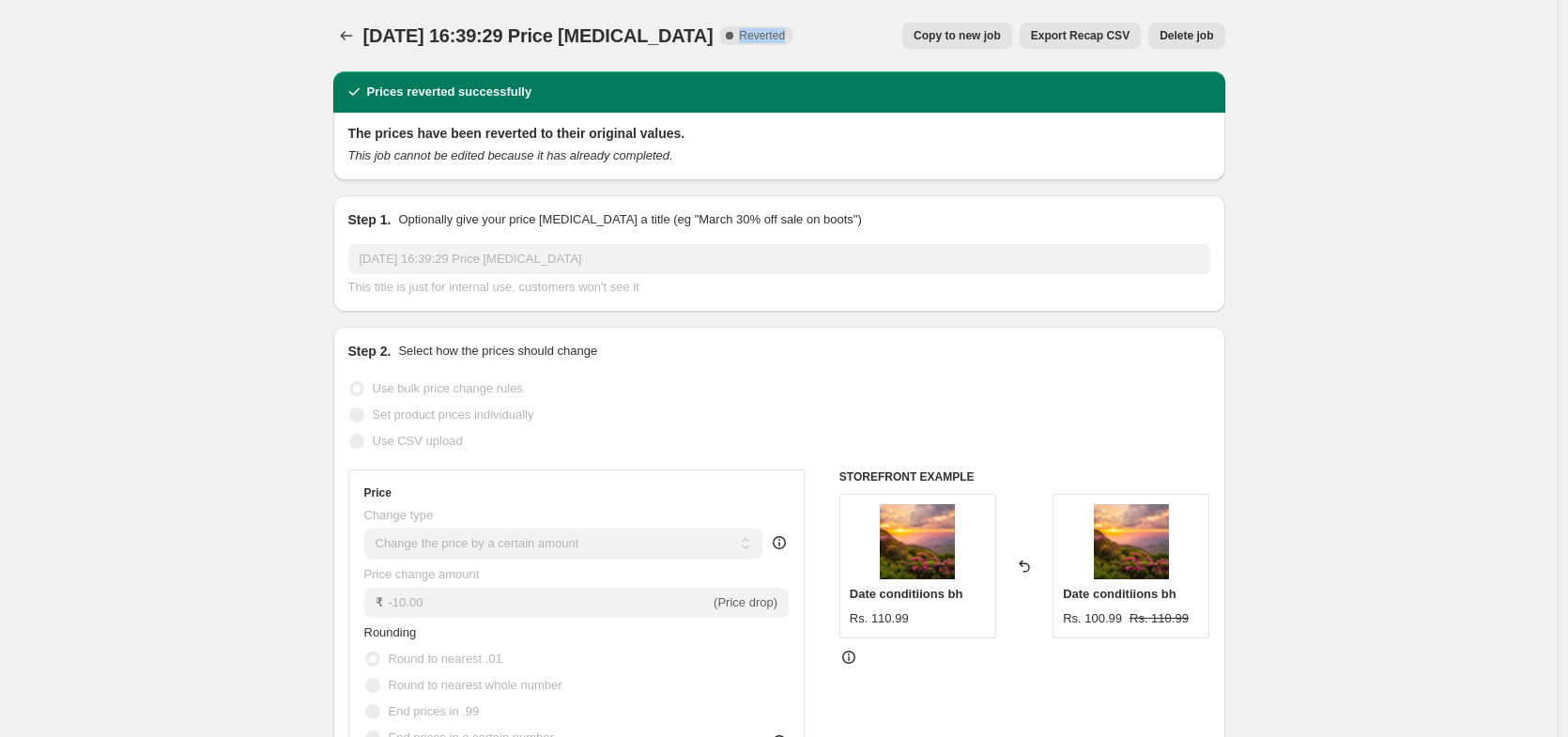
click at [752, 34] on span "Reverted" at bounding box center [761, 35] width 46 height 15
click at [782, 9] on div "3 Oct 2025, 16:39:29 Price change job. This page is ready 3 Oct 2025, 16:39:29 …" at bounding box center [779, 35] width 892 height 71
click at [750, 32] on span "Reverted" at bounding box center [761, 35] width 46 height 15
click at [766, 13] on div "3 Oct 2025, 16:39:29 Price change job. This page is ready 3 Oct 2025, 16:39:29 …" at bounding box center [779, 35] width 892 height 71
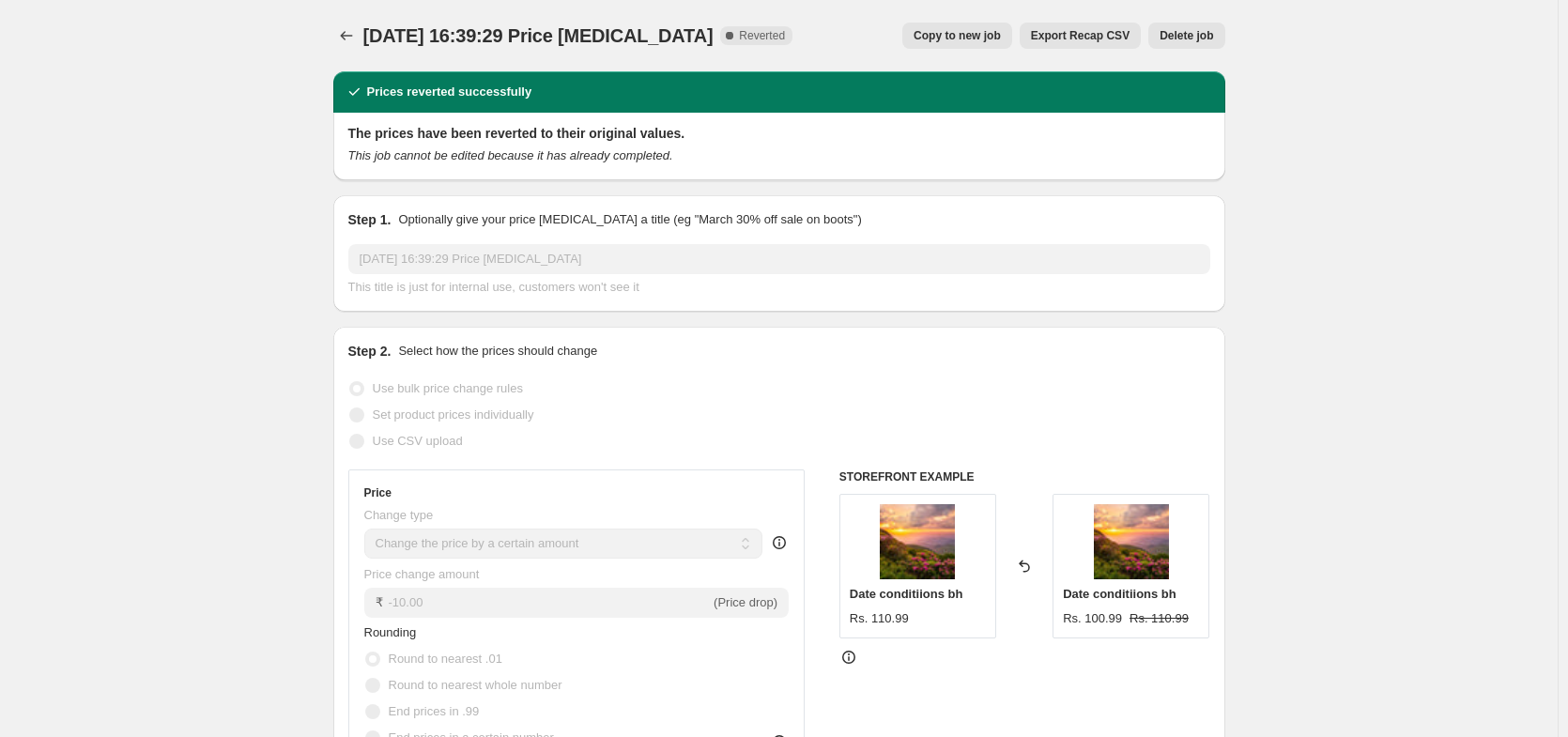
click at [739, 34] on span "Reverted" at bounding box center [761, 35] width 46 height 15
copy span "Reverted"
click at [797, 3] on div "3 Oct 2025, 16:39:29 Price change job. This page is ready 3 Oct 2025, 16:39:29 …" at bounding box center [779, 35] width 892 height 71
